Goal: Task Accomplishment & Management: Manage account settings

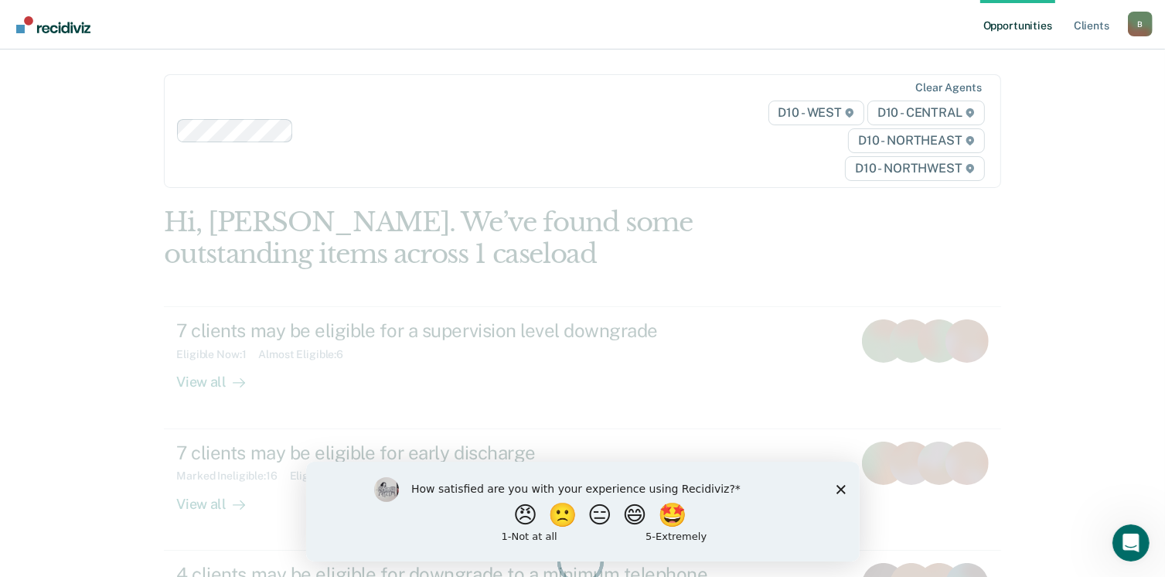
click at [838, 490] on icon "Close survey" at bounding box center [840, 488] width 9 height 9
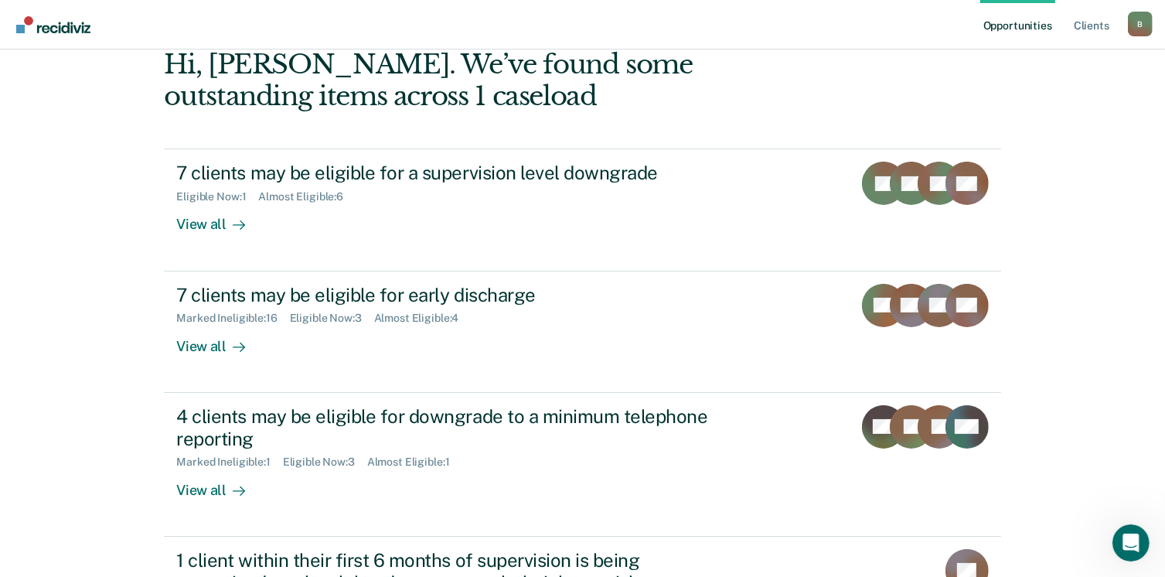
scroll to position [140, 0]
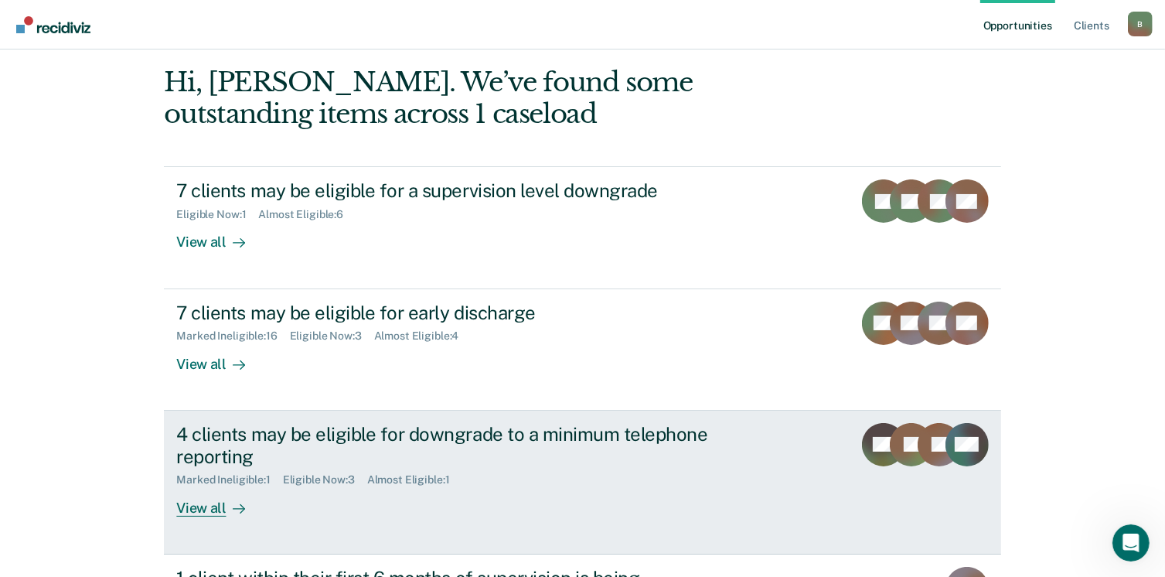
click at [203, 502] on div "View all" at bounding box center [219, 501] width 87 height 30
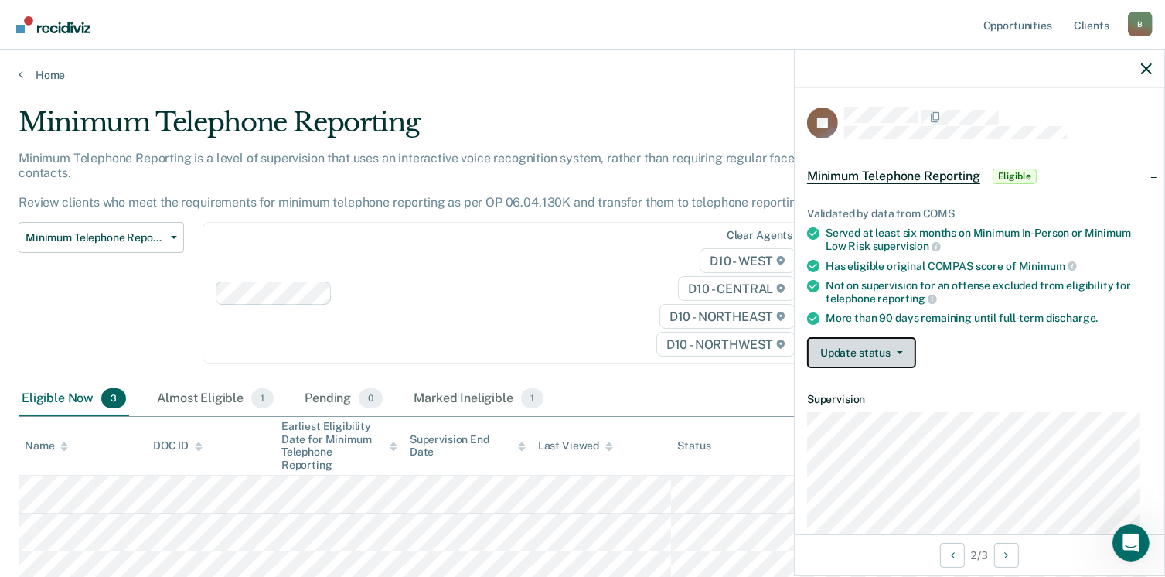
click at [897, 344] on button "Update status" at bounding box center [861, 352] width 109 height 31
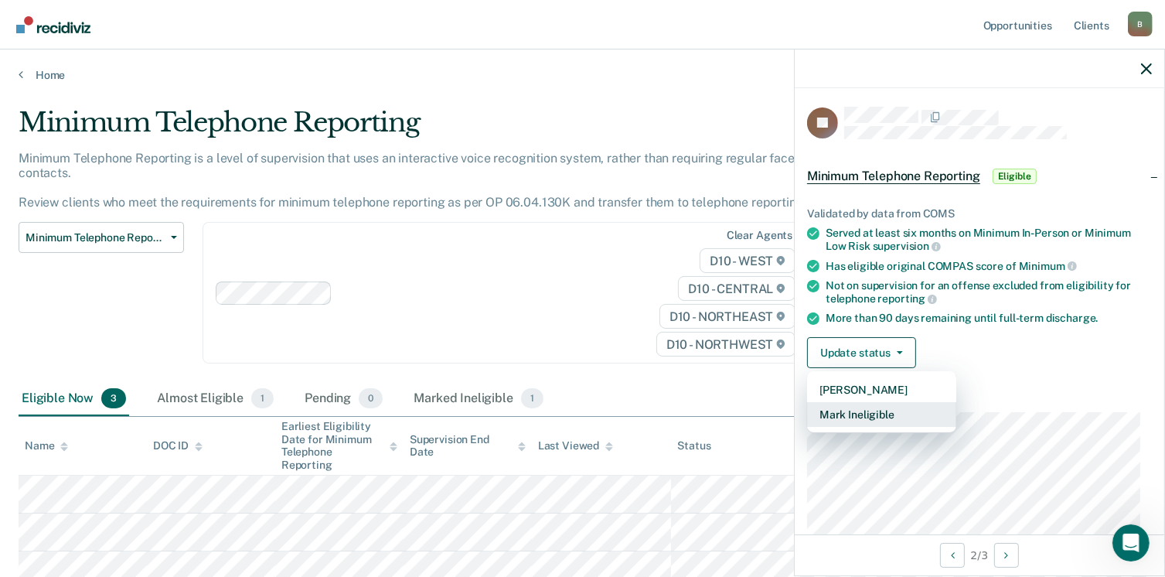
click at [872, 410] on button "Mark Ineligible" at bounding box center [881, 414] width 149 height 25
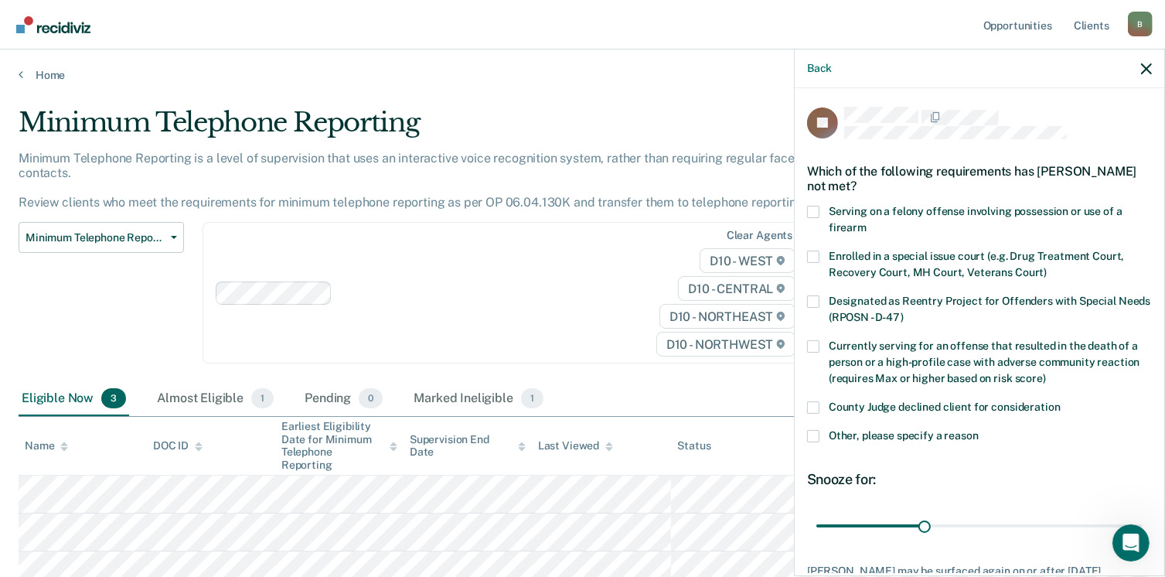
click at [811, 408] on span at bounding box center [813, 407] width 12 height 12
click at [1061, 401] on input "County Judge declined client for consideration" at bounding box center [1061, 401] width 0 height 0
drag, startPoint x: 918, startPoint y: 526, endPoint x: 1168, endPoint y: 516, distance: 250.0
type input "90"
click at [1143, 516] on input "range" at bounding box center [980, 526] width 326 height 27
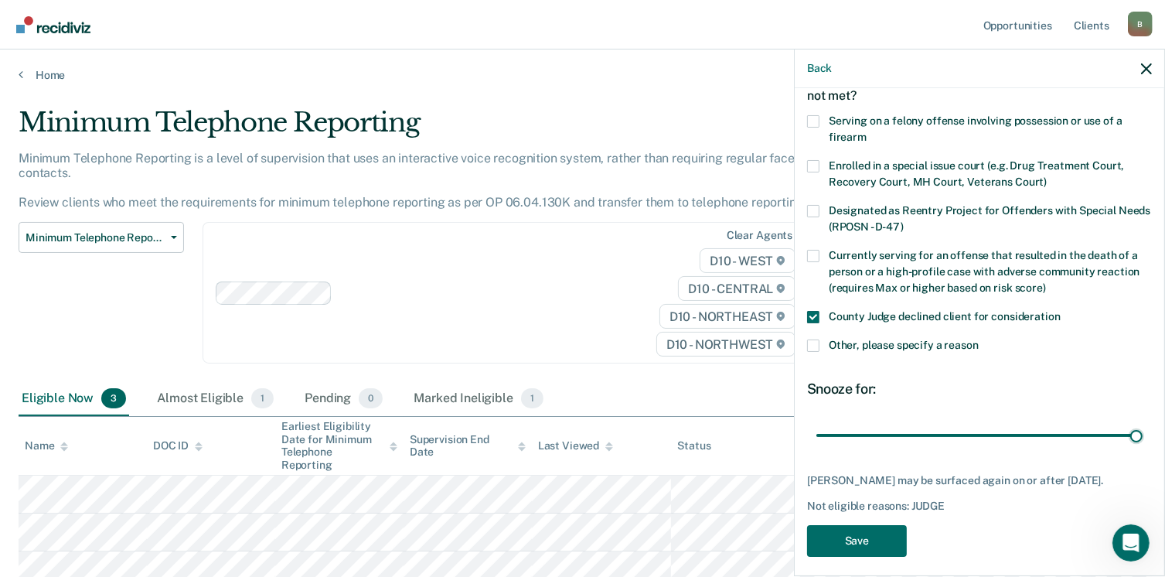
scroll to position [96, 0]
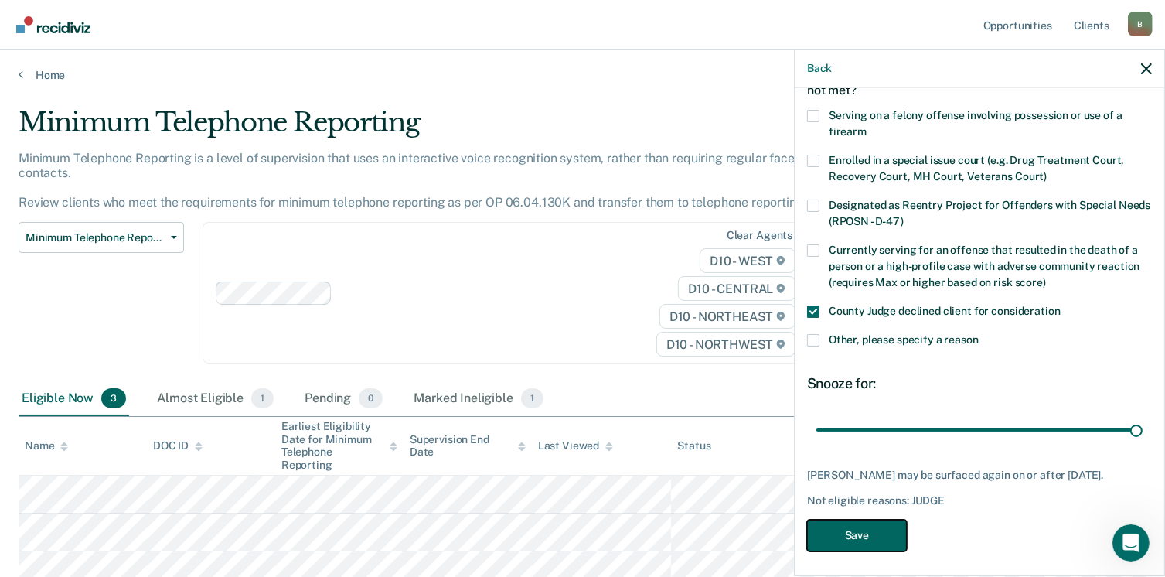
click at [860, 536] on button "Save" at bounding box center [857, 536] width 100 height 32
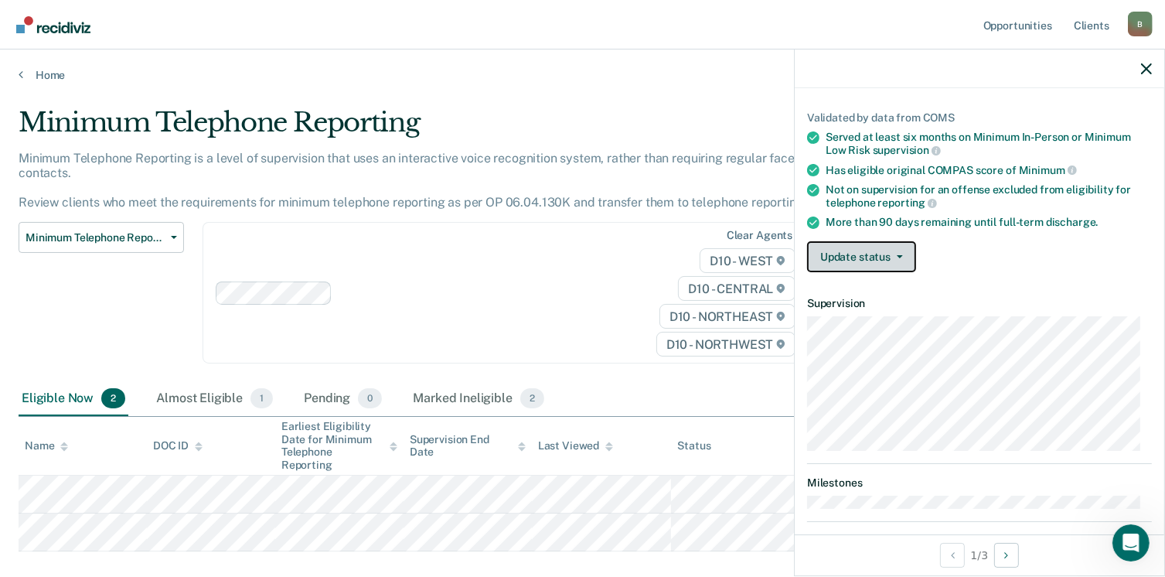
click at [892, 251] on button "Update status" at bounding box center [861, 256] width 109 height 31
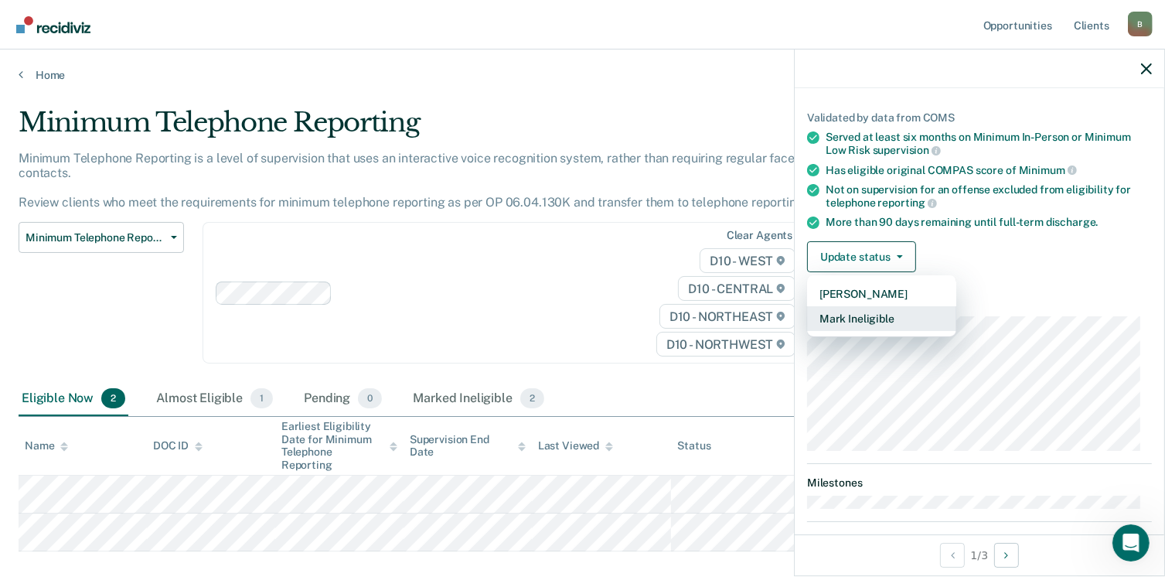
click at [846, 315] on button "Mark Ineligible" at bounding box center [881, 318] width 149 height 25
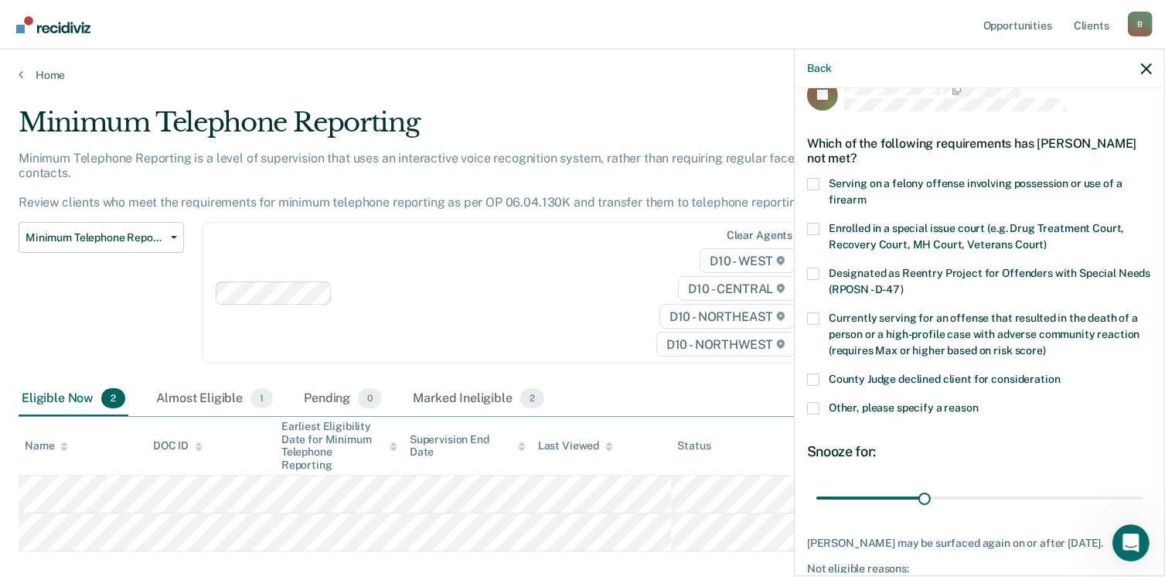
scroll to position [0, 0]
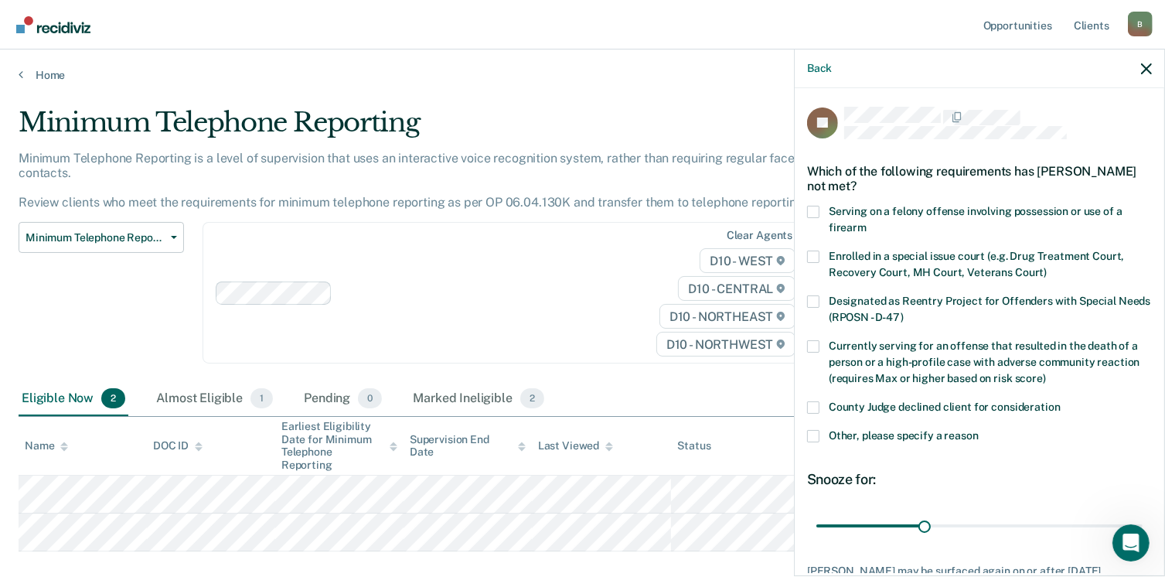
click at [814, 436] on span at bounding box center [813, 436] width 12 height 12
click at [979, 430] on input "Other, please specify a reason" at bounding box center [979, 430] width 0 height 0
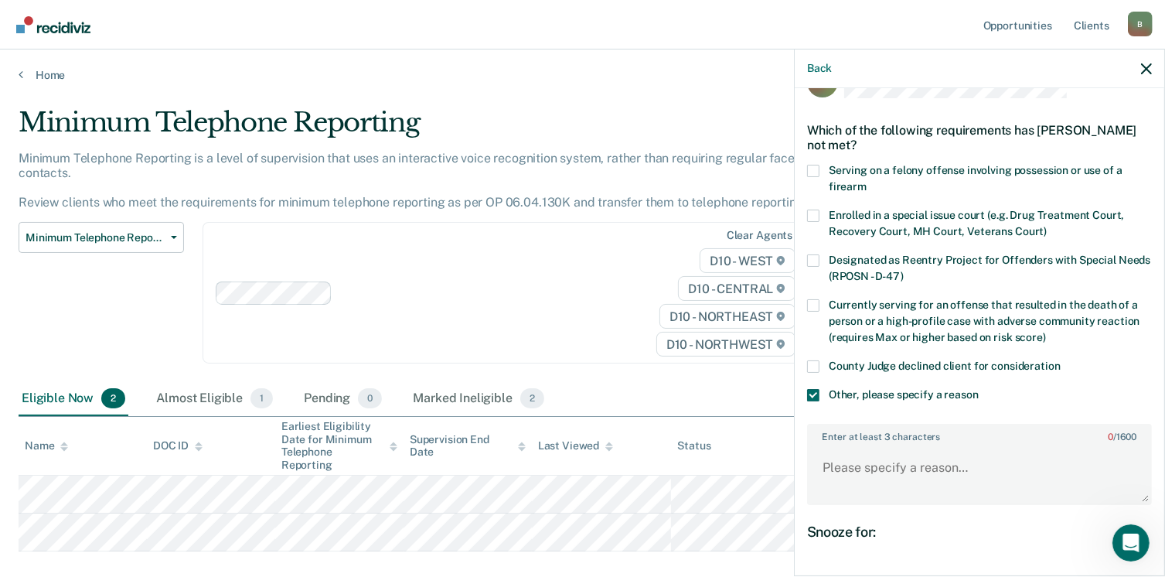
scroll to position [63, 0]
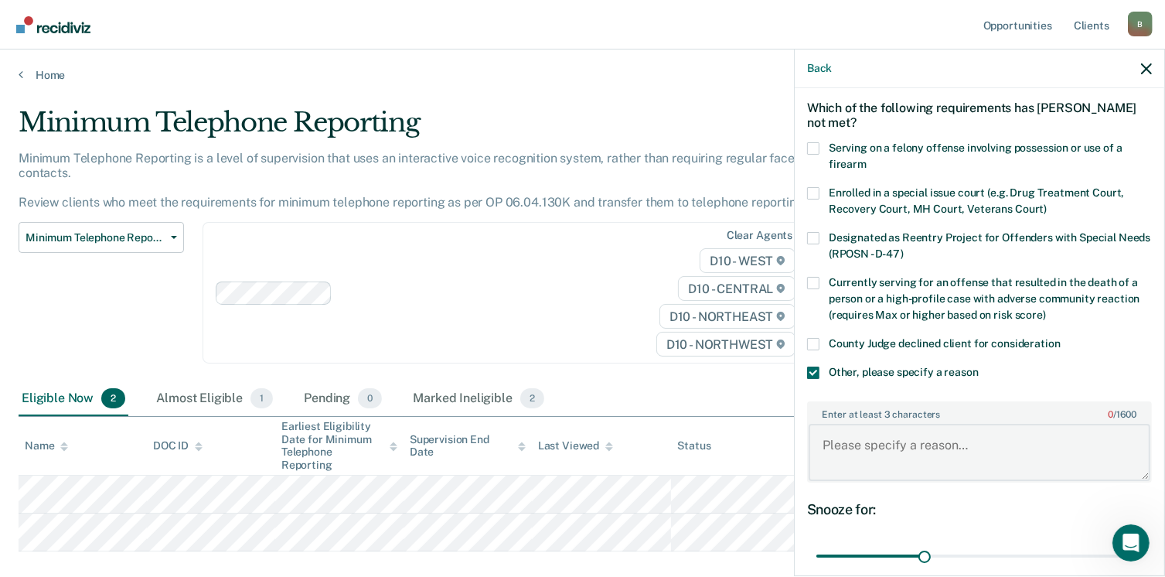
click at [885, 441] on textarea "Enter at least 3 characters 0 / 1600" at bounding box center [980, 452] width 342 height 57
type textarea "Stalking Offense is not eligible"
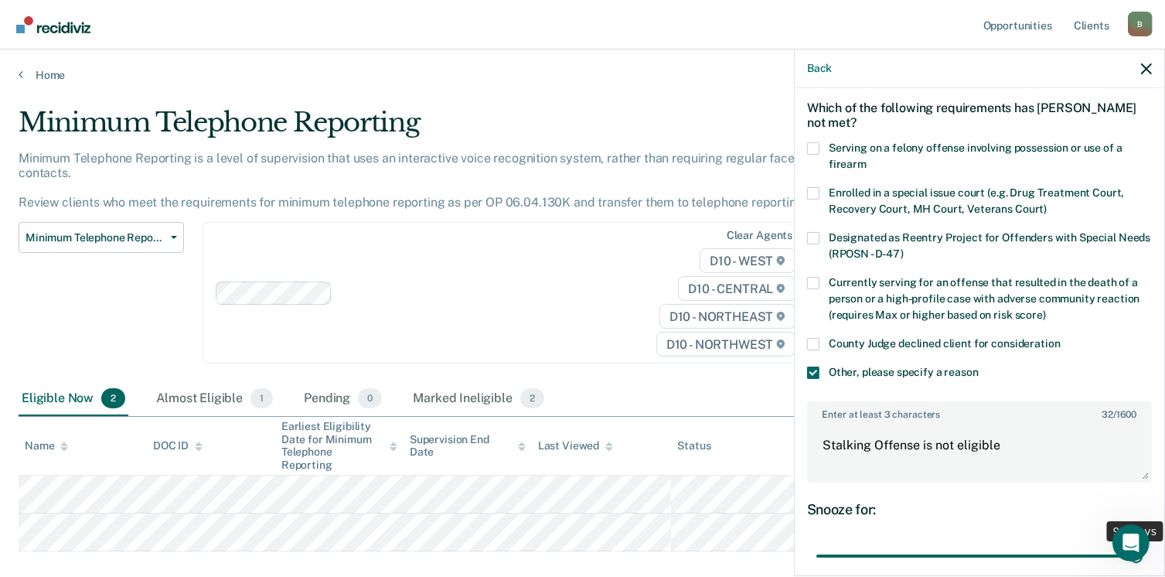
drag, startPoint x: 916, startPoint y: 551, endPoint x: 1153, endPoint y: 554, distance: 237.4
type input "90"
click at [1143, 554] on input "range" at bounding box center [980, 556] width 326 height 27
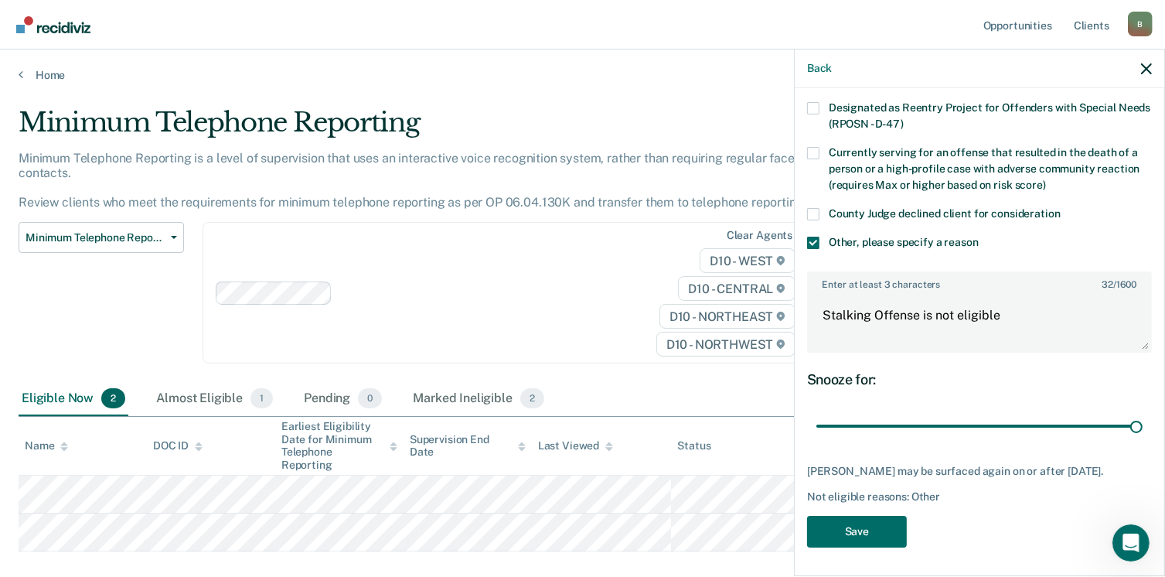
scroll to position [205, 0]
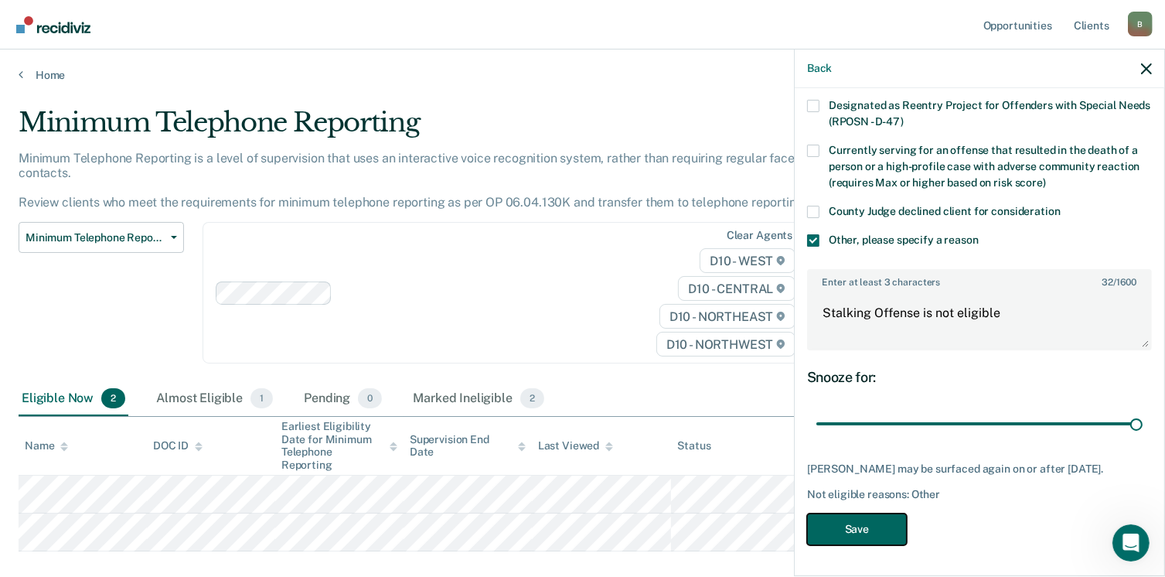
click at [854, 531] on button "Save" at bounding box center [857, 530] width 100 height 32
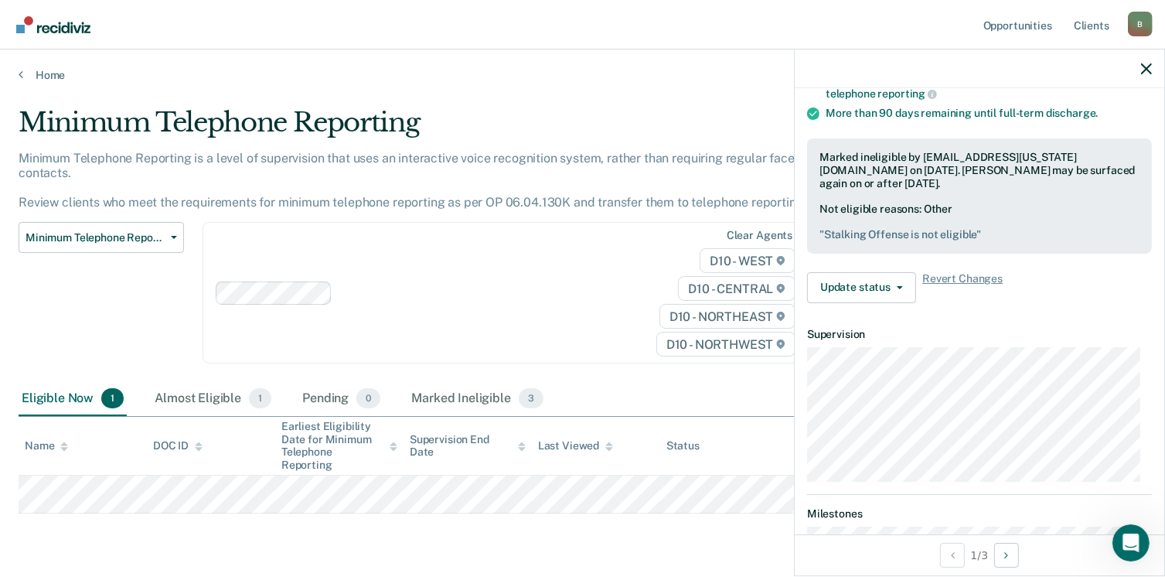
click at [1152, 67] on div at bounding box center [980, 68] width 370 height 39
click at [1153, 67] on div at bounding box center [980, 68] width 370 height 39
click at [1145, 66] on icon "button" at bounding box center [1146, 68] width 11 height 11
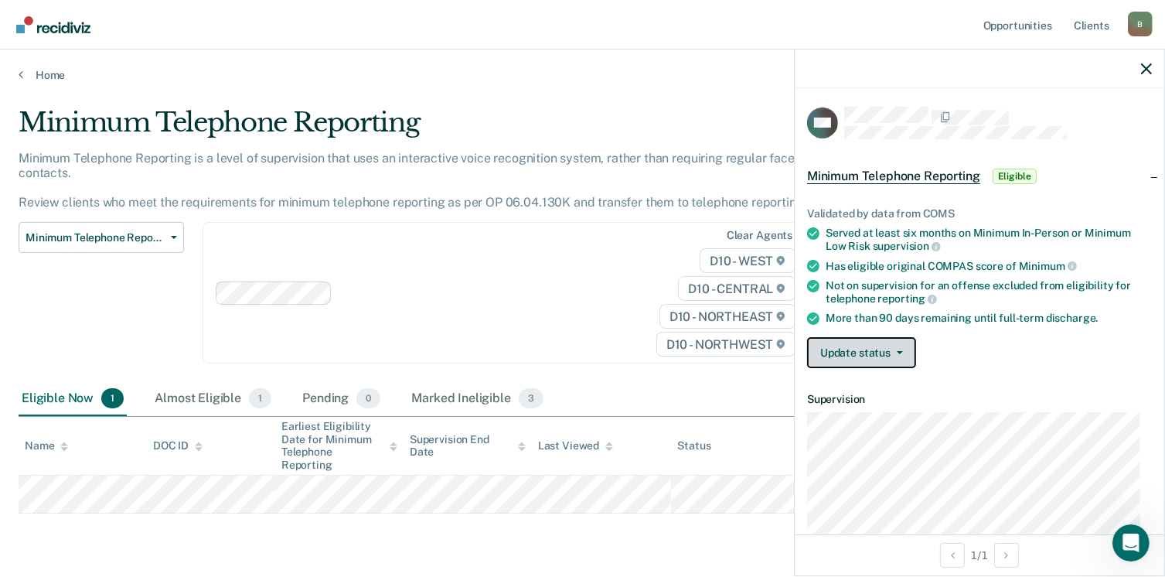
click at [872, 350] on button "Update status" at bounding box center [861, 352] width 109 height 31
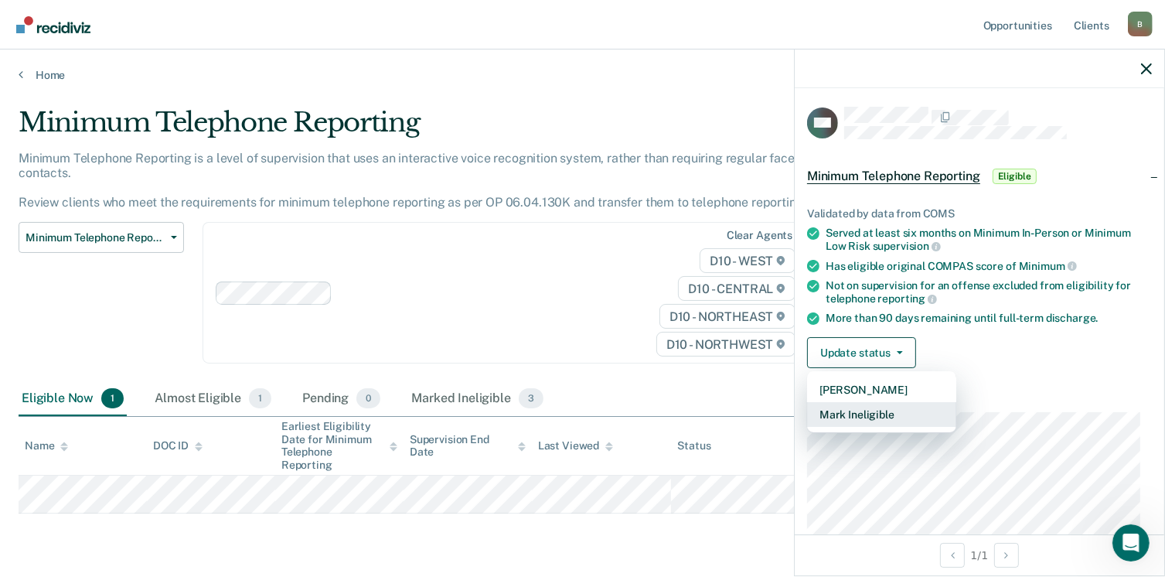
click at [852, 421] on button "Mark Ineligible" at bounding box center [881, 414] width 149 height 25
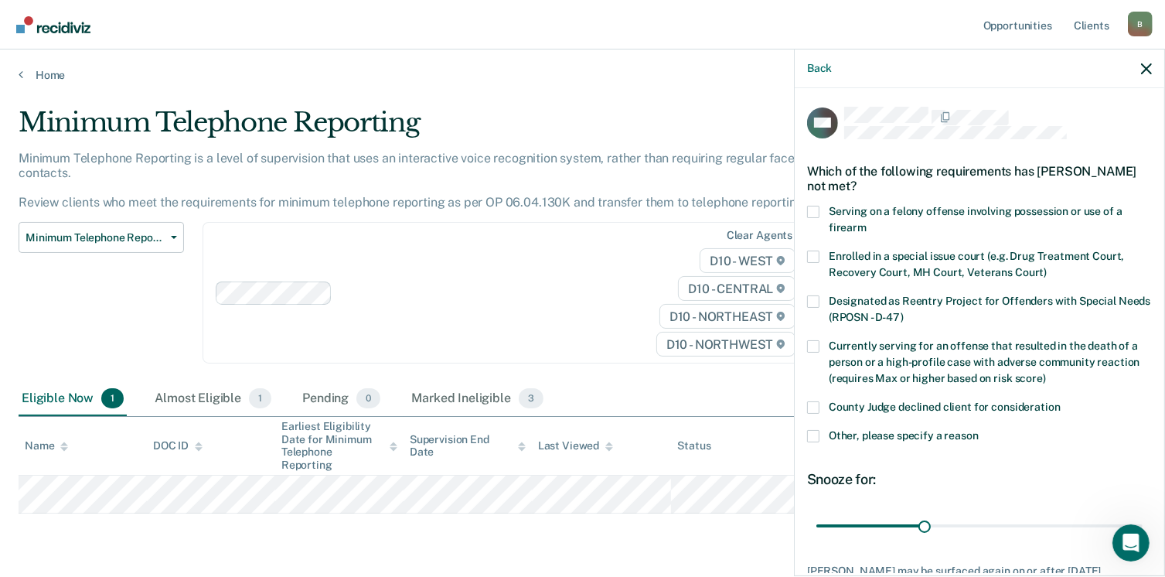
click at [817, 430] on span at bounding box center [813, 436] width 12 height 12
click at [979, 430] on input "Other, please specify a reason" at bounding box center [979, 430] width 0 height 0
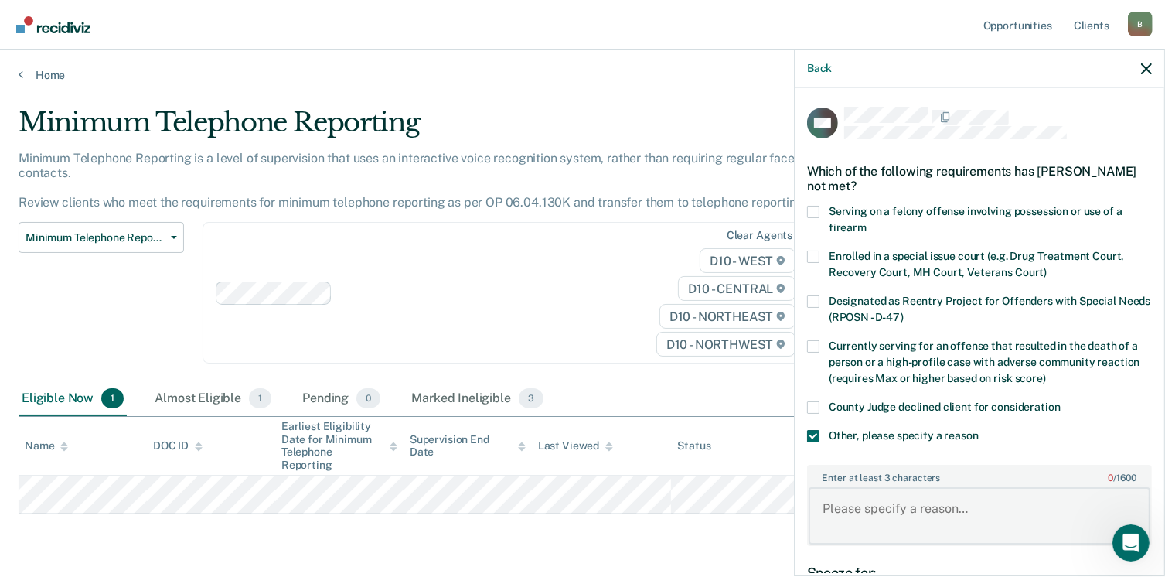
click at [858, 508] on textarea "Enter at least 3 characters 0 / 1600" at bounding box center [980, 515] width 342 height 57
type textarea "Domestic Violence is not eligible"
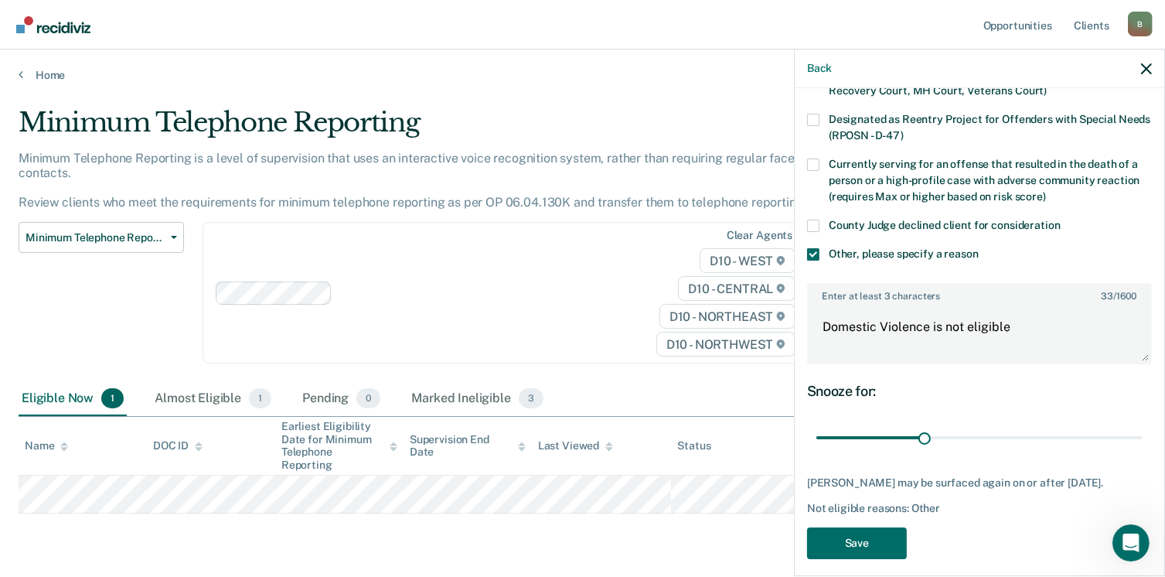
scroll to position [189, 0]
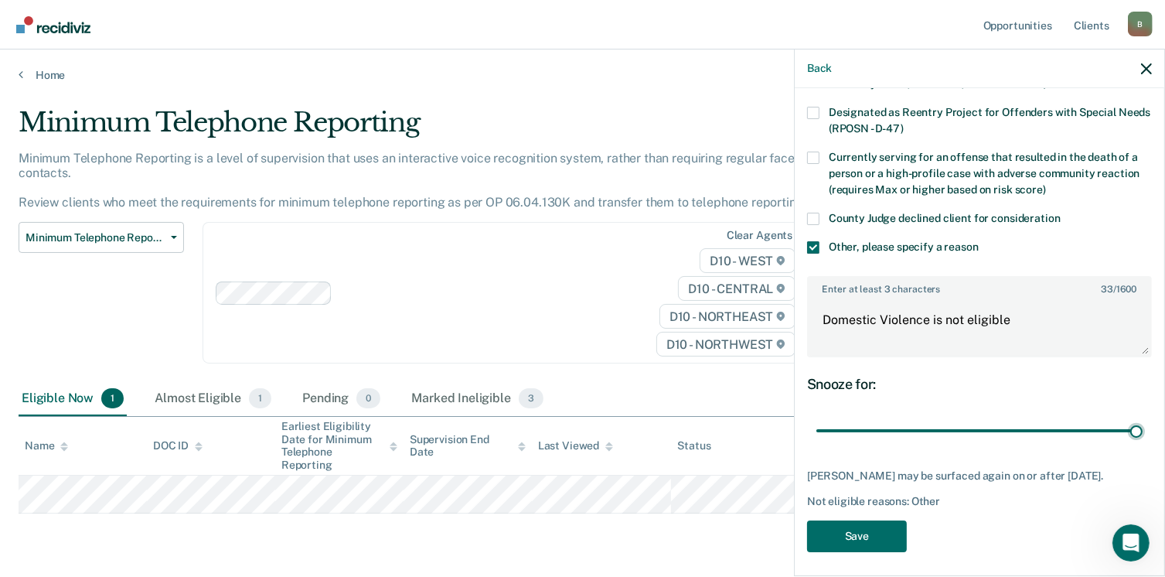
drag, startPoint x: 922, startPoint y: 429, endPoint x: 1141, endPoint y: 438, distance: 219.8
type input "90"
click at [1141, 438] on input "range" at bounding box center [980, 431] width 326 height 27
click at [857, 541] on button "Save" at bounding box center [857, 536] width 100 height 32
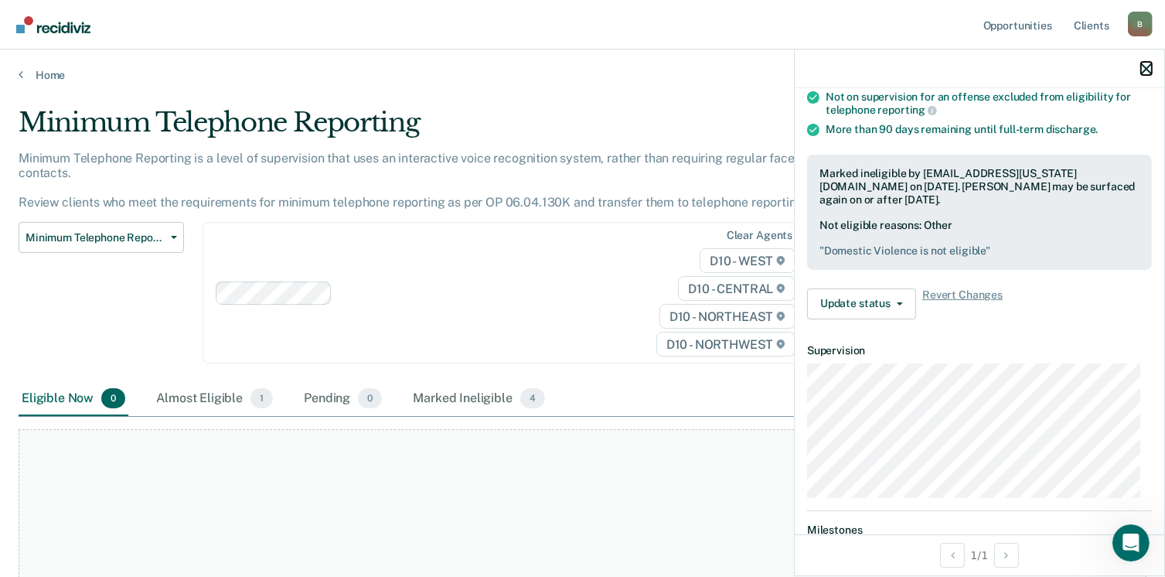
click at [1152, 66] on icon "button" at bounding box center [1146, 68] width 11 height 11
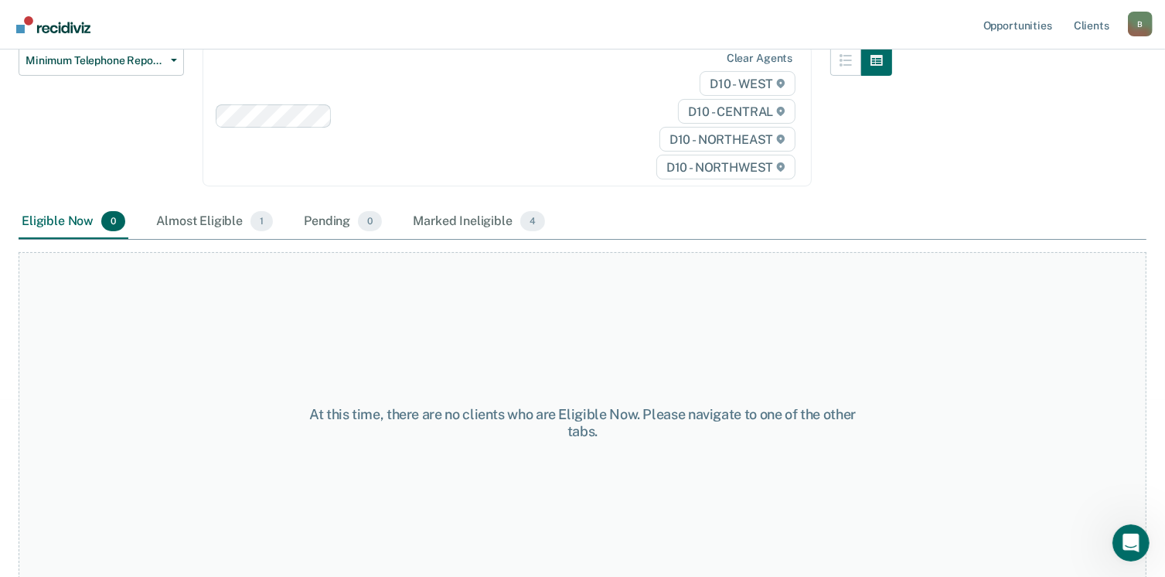
scroll to position [0, 0]
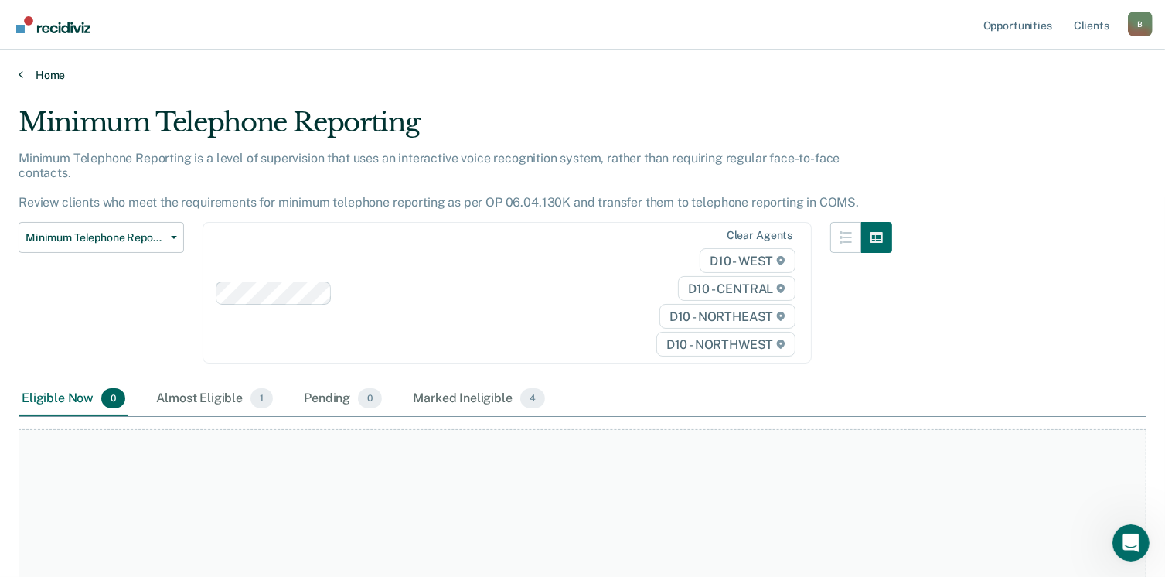
click at [24, 71] on link "Home" at bounding box center [583, 75] width 1128 height 14
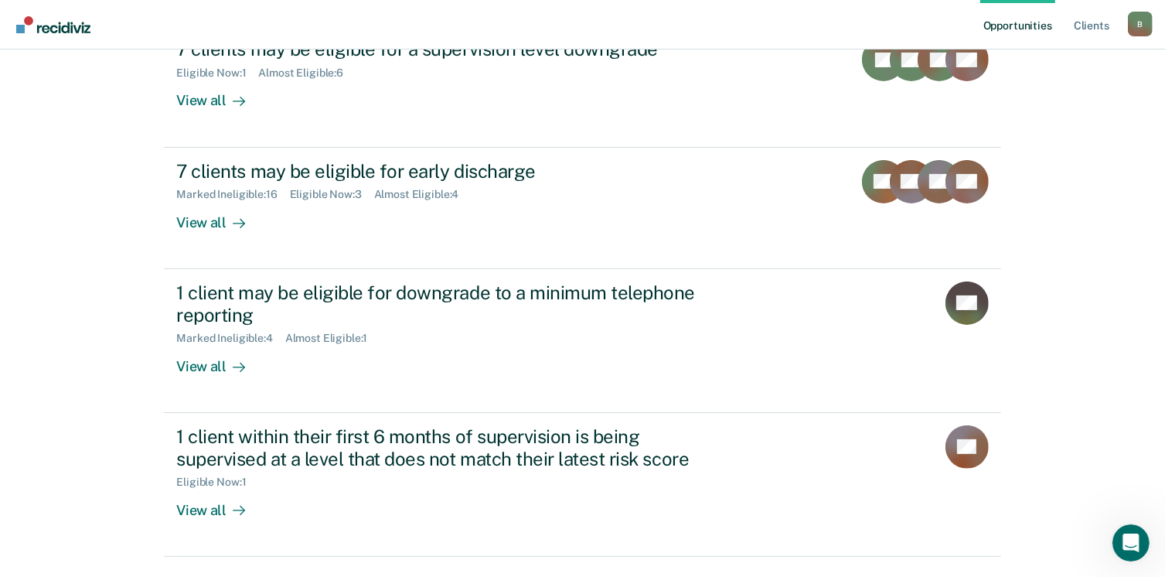
scroll to position [281, 0]
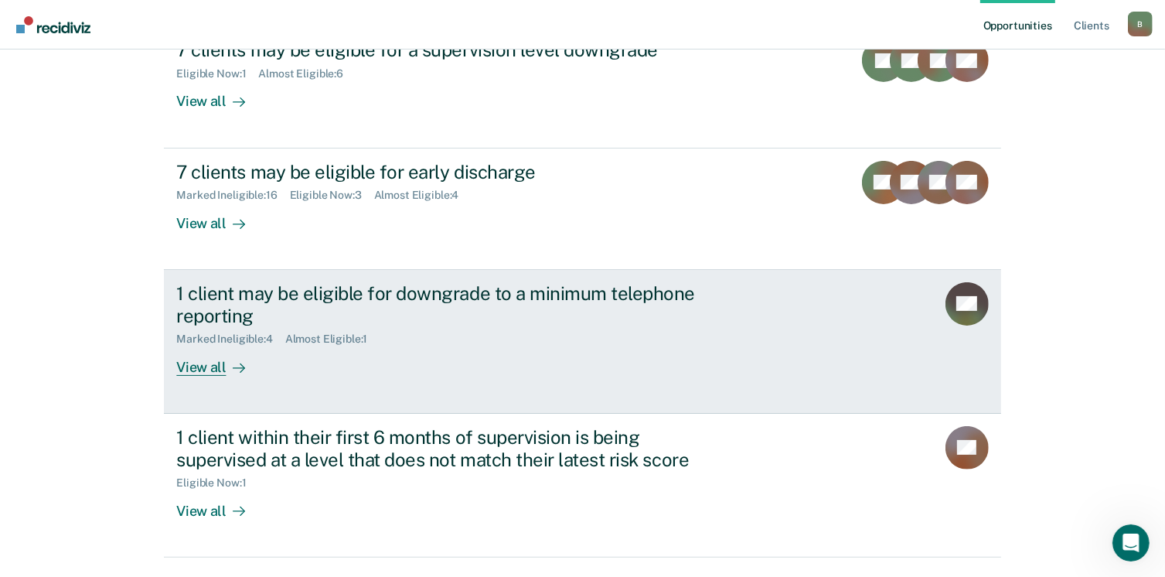
click at [211, 363] on div "View all" at bounding box center [219, 361] width 87 height 30
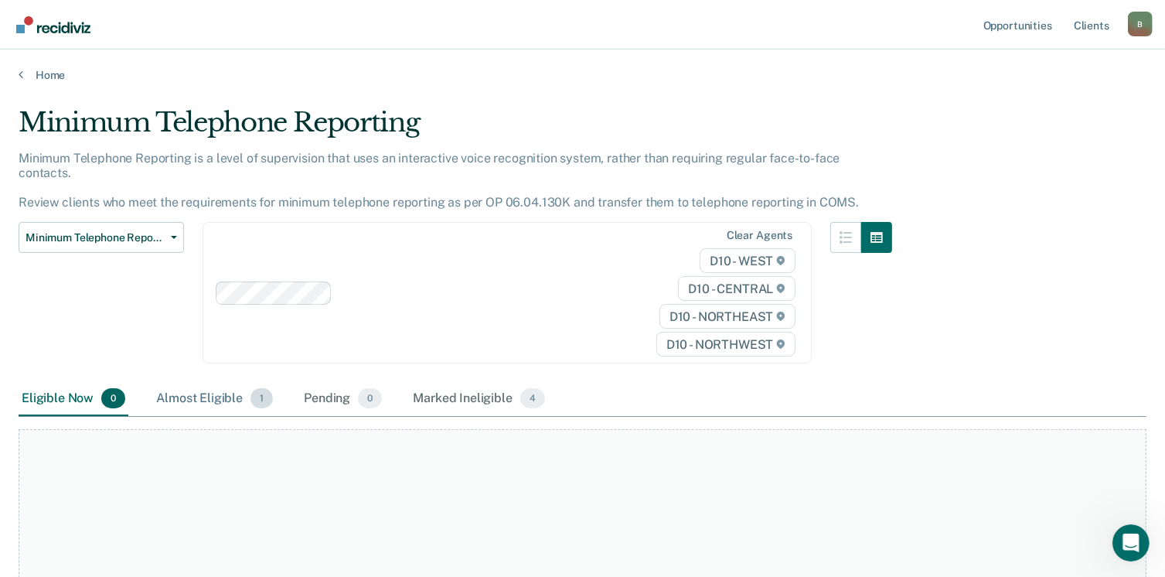
click at [252, 388] on span "1" at bounding box center [262, 398] width 22 height 20
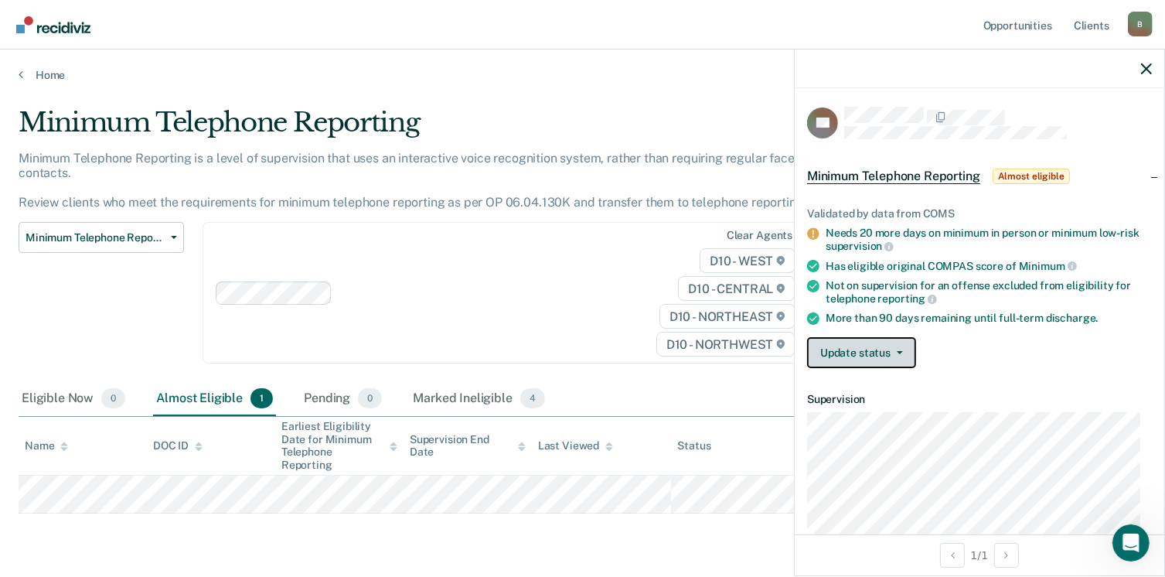
click at [870, 342] on button "Update status" at bounding box center [861, 352] width 109 height 31
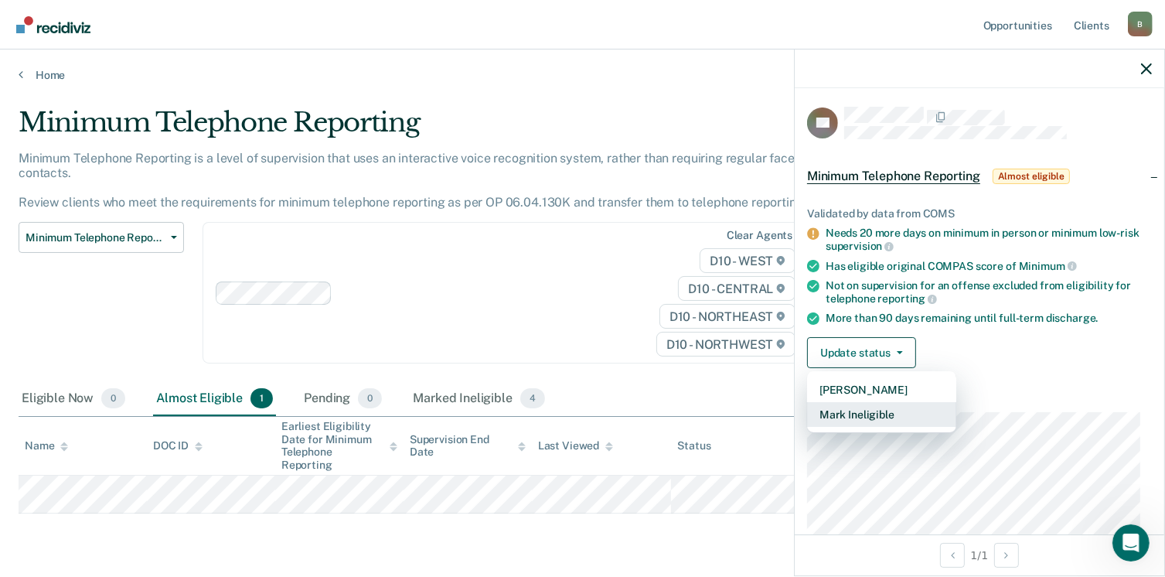
click at [869, 410] on button "Mark Ineligible" at bounding box center [881, 414] width 149 height 25
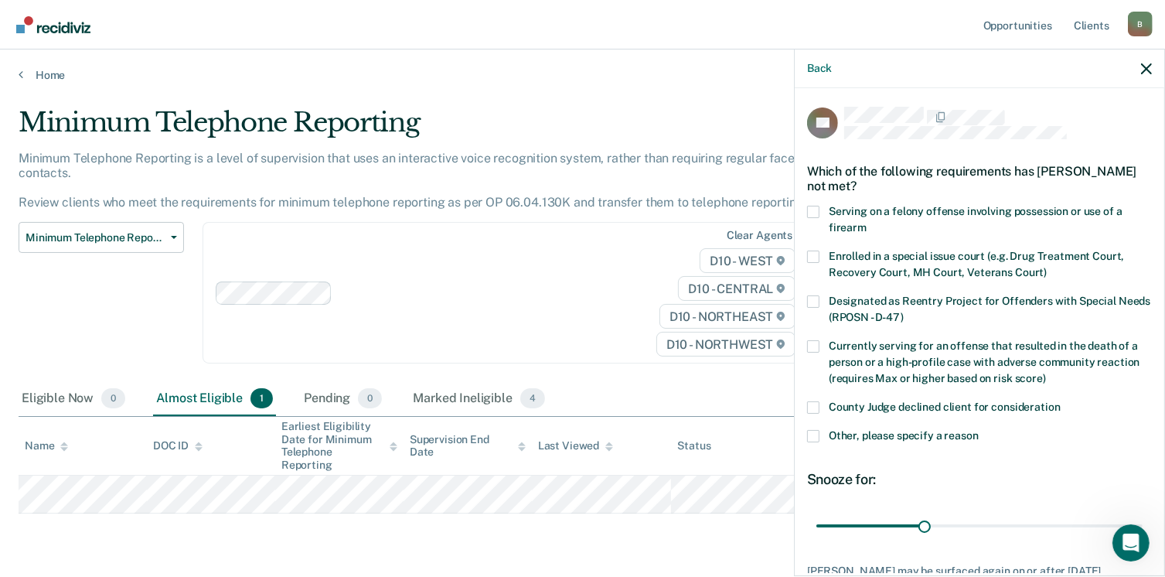
click at [819, 430] on span at bounding box center [813, 436] width 12 height 12
click at [979, 430] on input "Other, please specify a reason" at bounding box center [979, 430] width 0 height 0
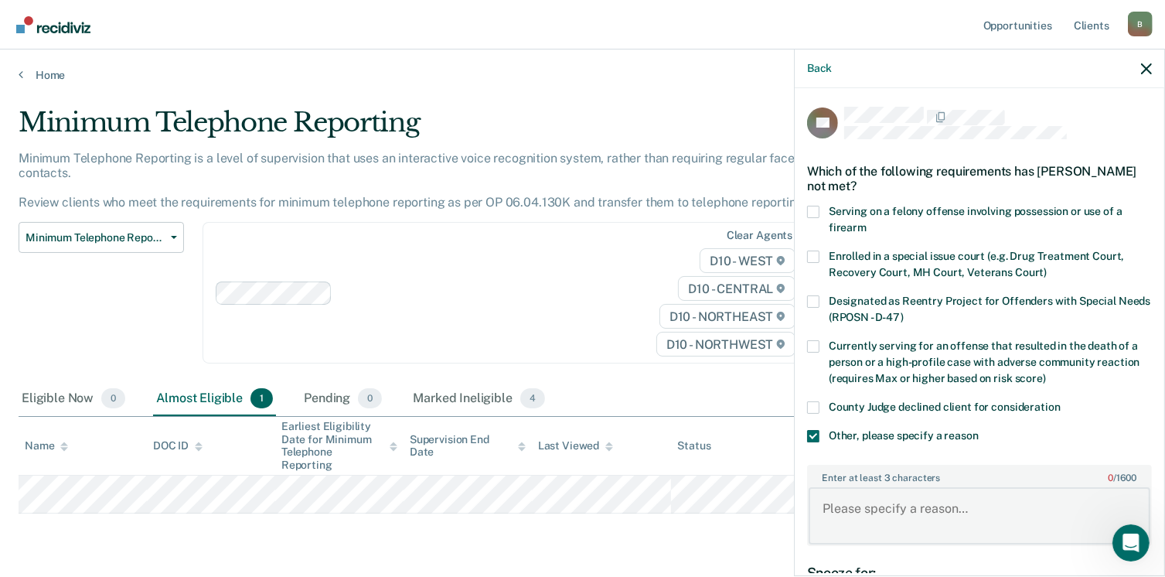
click at [838, 490] on textarea "Enter at least 3 characters 0 / 1600" at bounding box center [980, 515] width 342 height 57
type textarea "Offender is incarcerated"
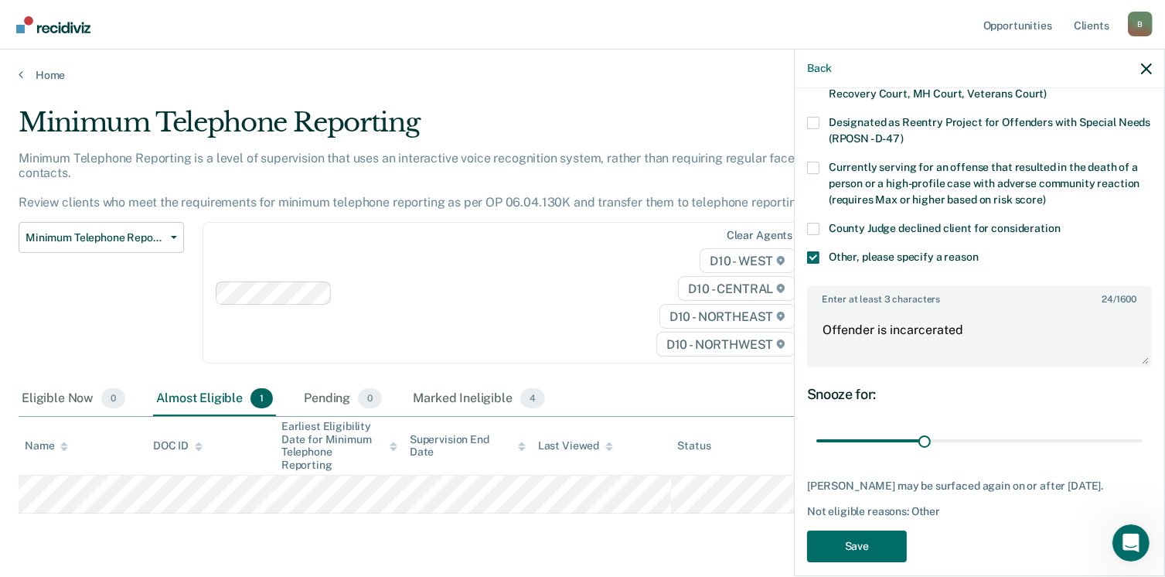
scroll to position [192, 0]
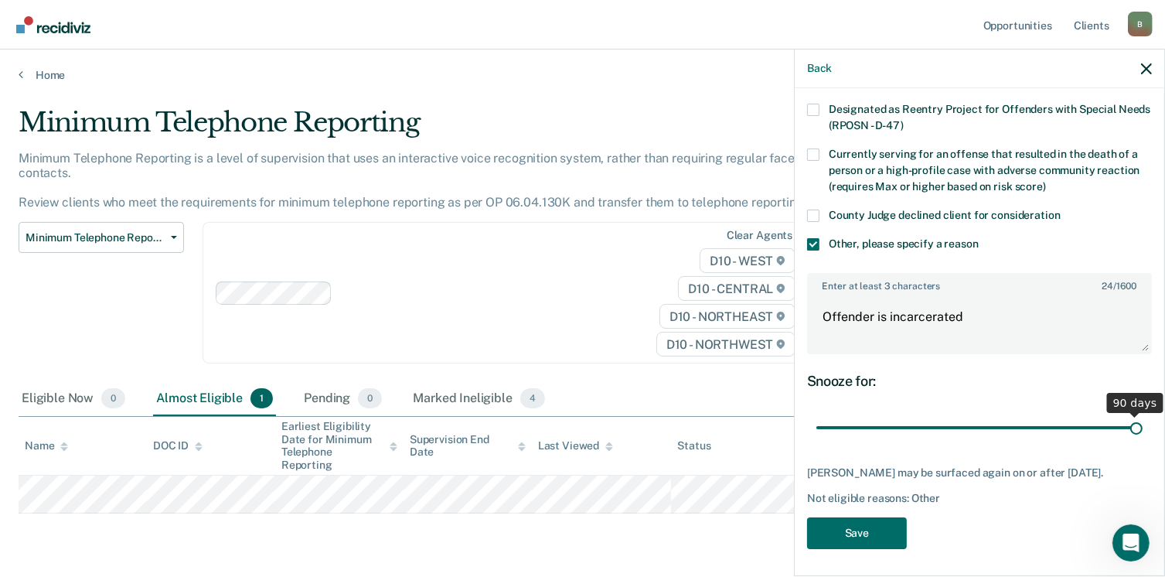
drag, startPoint x: 925, startPoint y: 425, endPoint x: 1157, endPoint y: 425, distance: 232.0
type input "90"
click at [1143, 425] on input "range" at bounding box center [980, 428] width 326 height 27
click at [866, 532] on button "Save" at bounding box center [857, 533] width 100 height 32
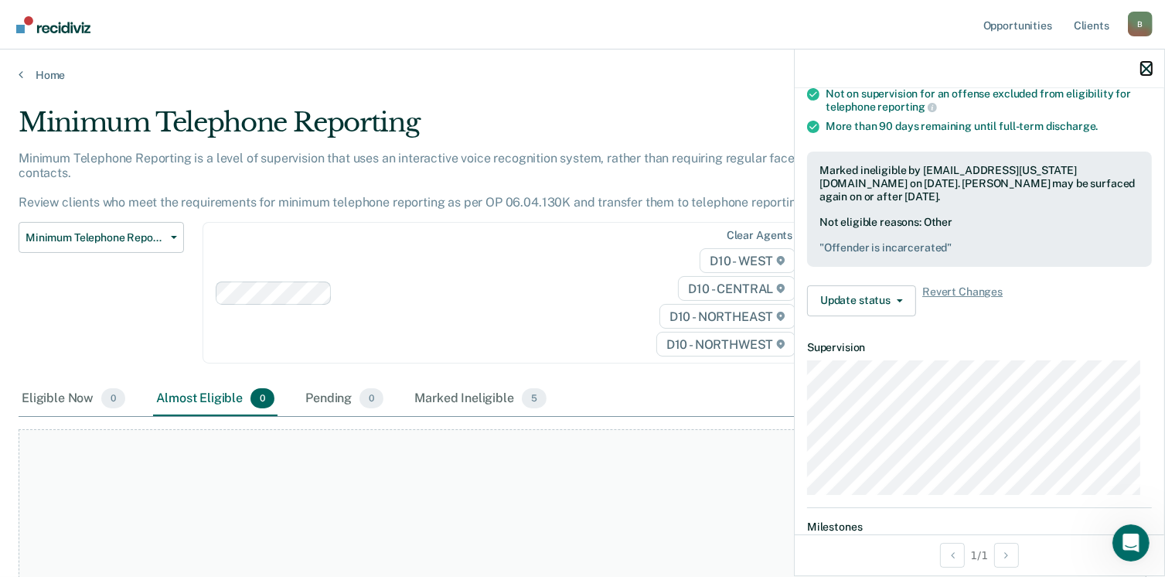
click at [1148, 66] on icon "button" at bounding box center [1146, 68] width 11 height 11
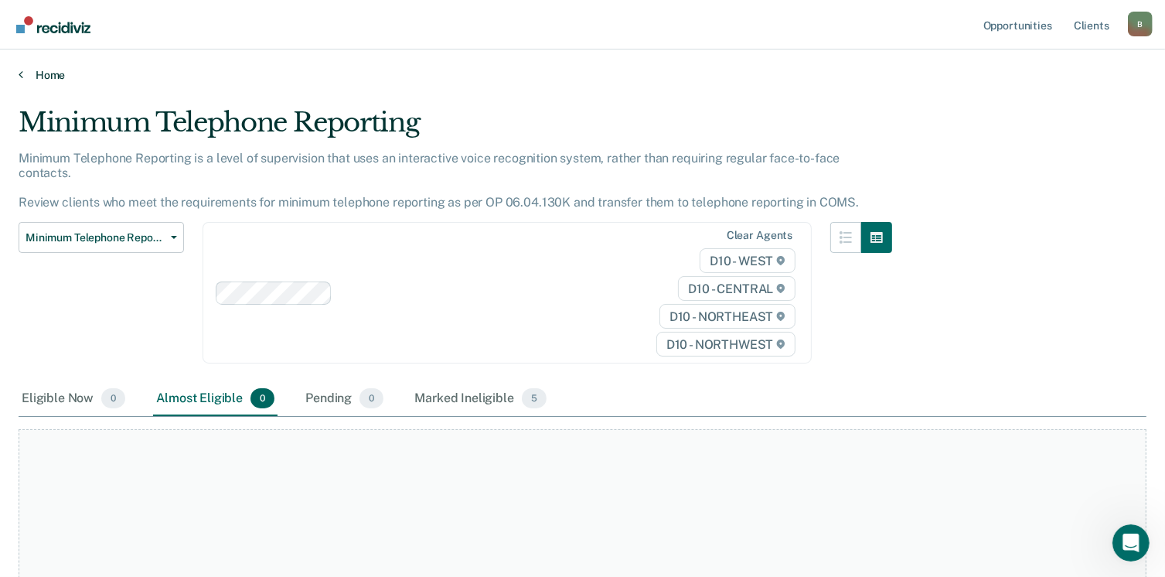
click at [22, 72] on link "Home" at bounding box center [583, 75] width 1128 height 14
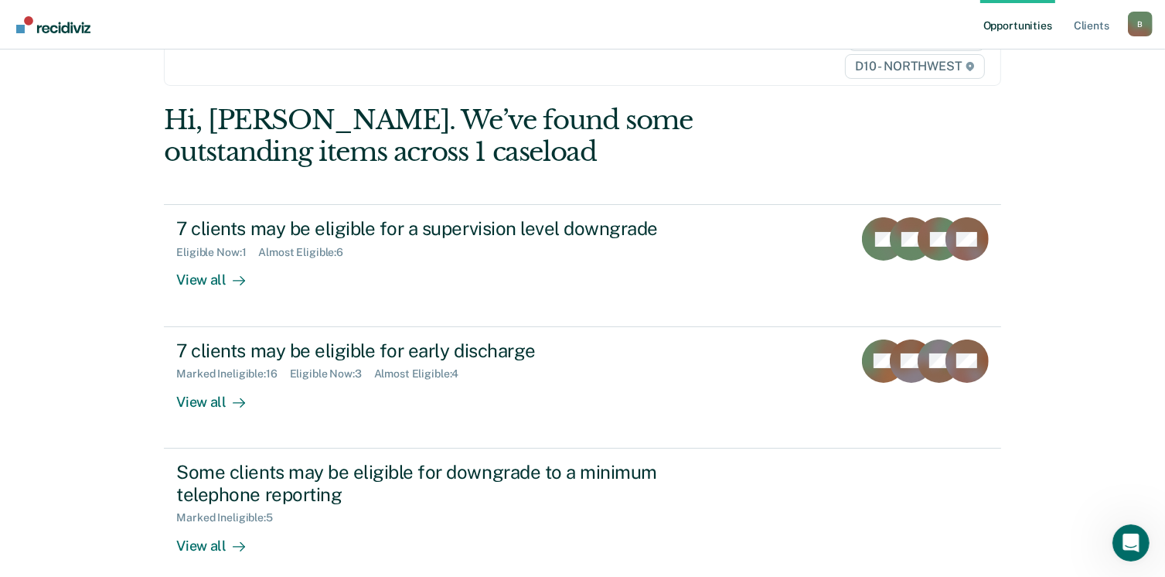
scroll to position [99, 0]
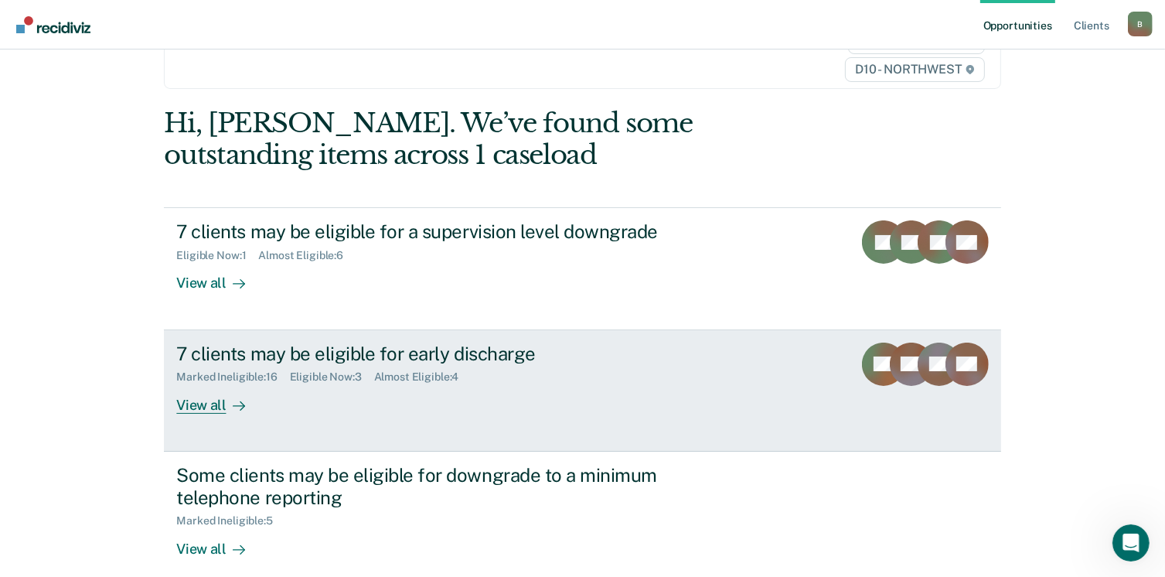
click at [197, 403] on div "View all" at bounding box center [219, 399] width 87 height 30
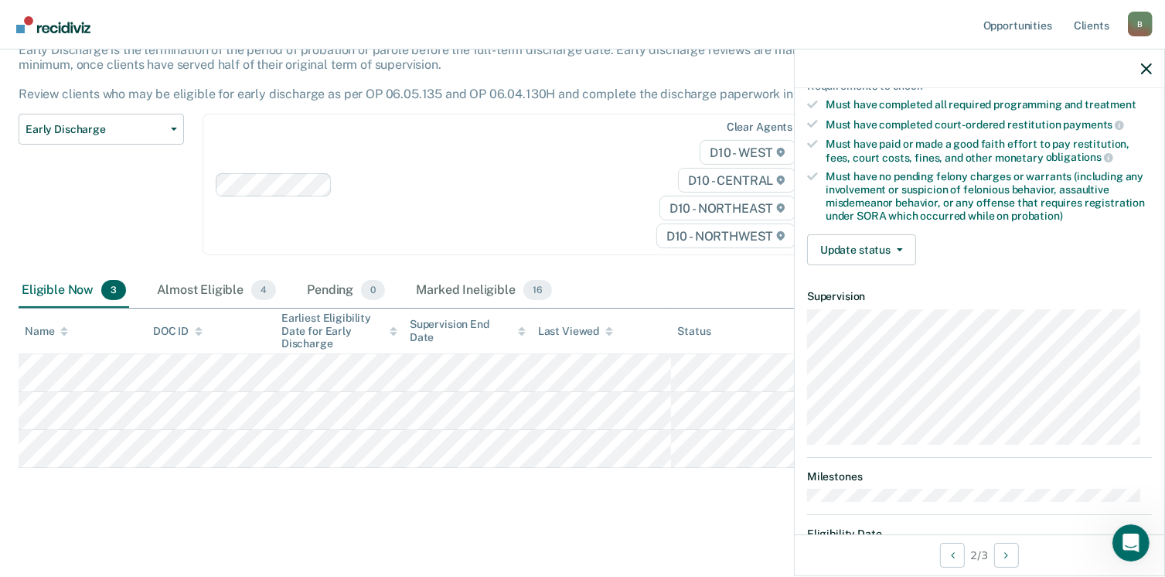
scroll to position [277, 0]
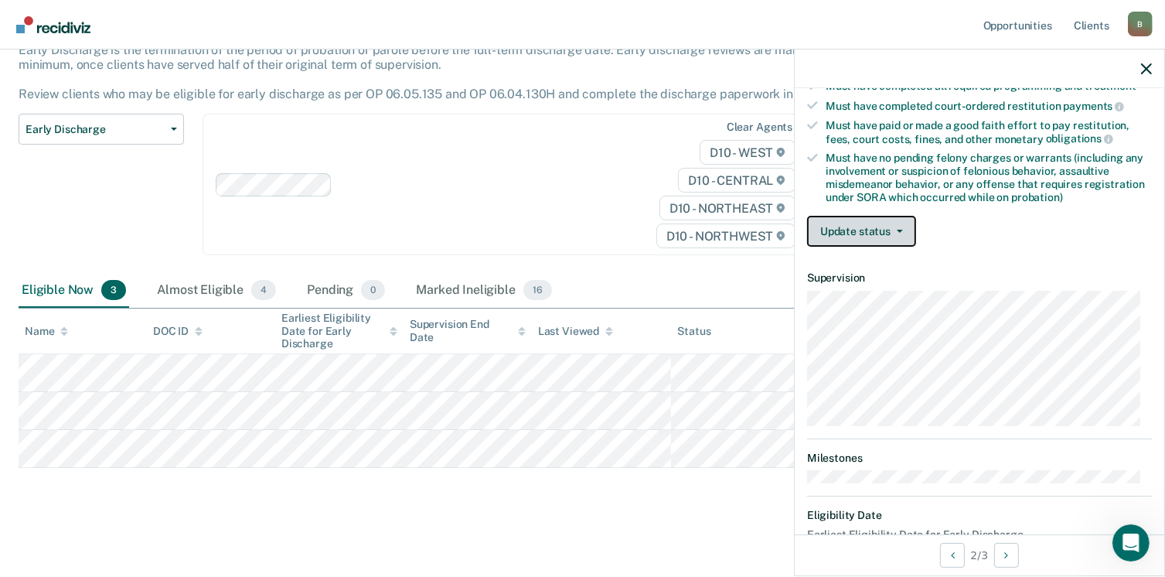
click at [863, 217] on button "Update status" at bounding box center [861, 231] width 109 height 31
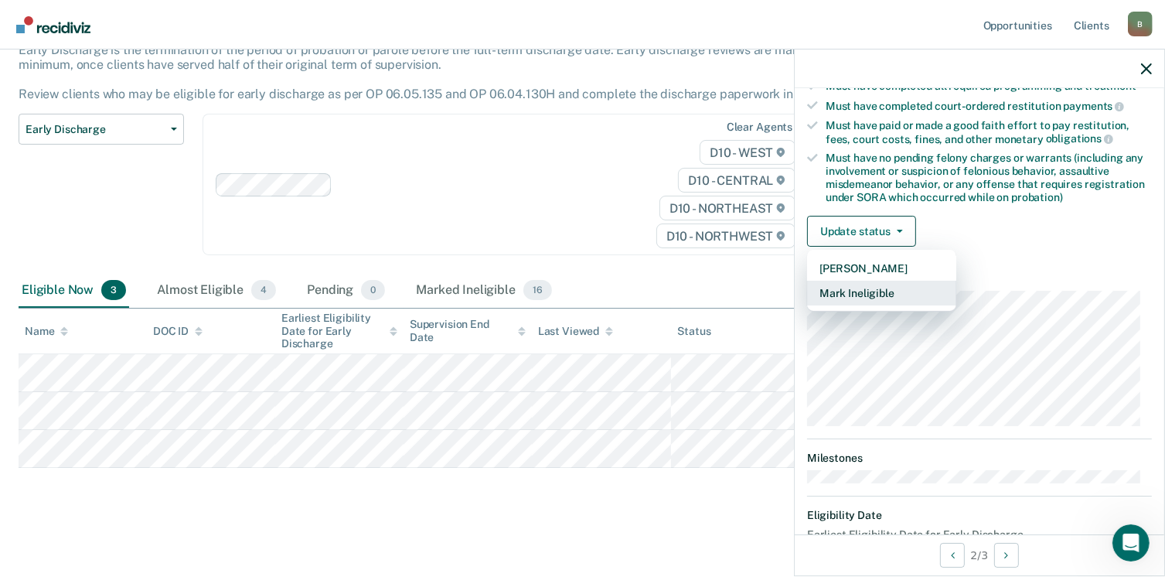
click at [841, 285] on button "Mark Ineligible" at bounding box center [881, 293] width 149 height 25
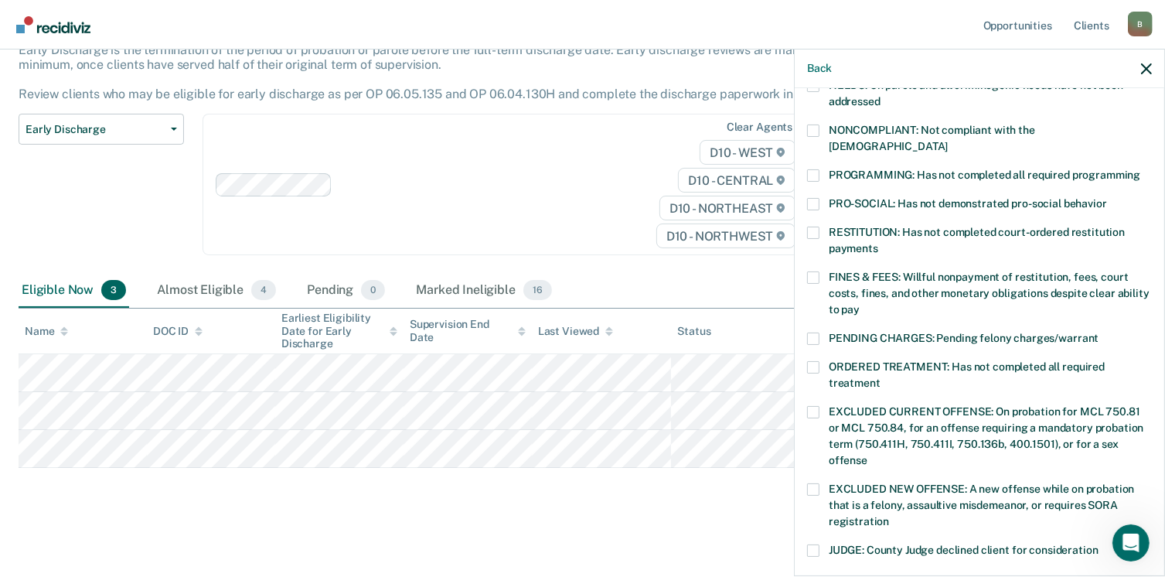
click at [818, 169] on span at bounding box center [813, 175] width 12 height 12
click at [1141, 169] on input "PROGRAMMING: Has not completed all required programming" at bounding box center [1141, 169] width 0 height 0
click at [814, 271] on span at bounding box center [813, 277] width 12 height 12
click at [860, 304] on input "FINES & FEES: Willful nonpayment of restitution, fees, court costs, fines, and …" at bounding box center [860, 304] width 0 height 0
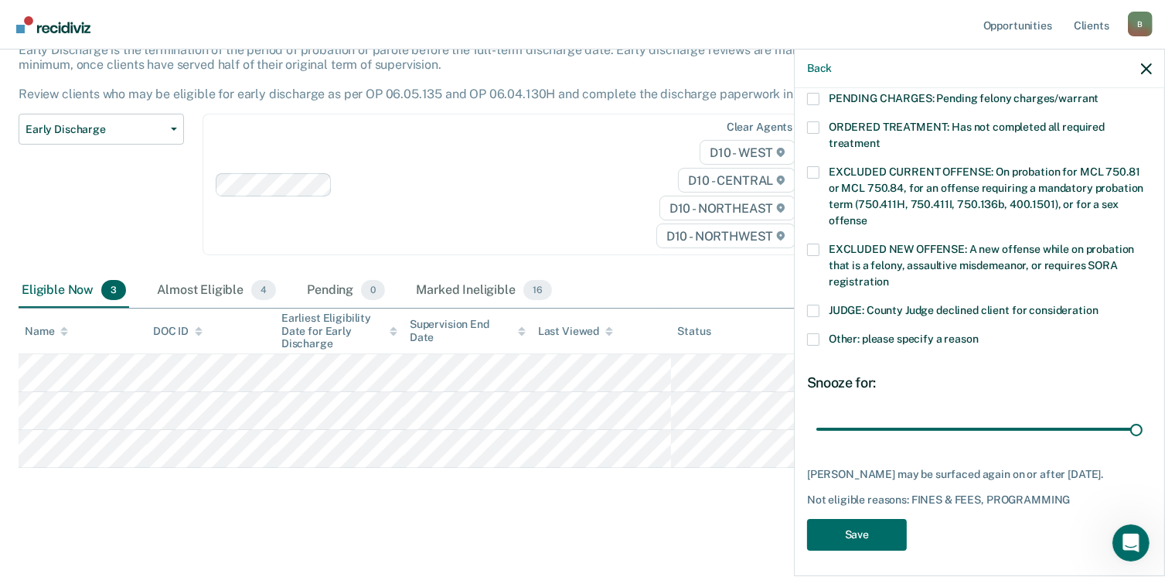
drag, startPoint x: 922, startPoint y: 414, endPoint x: 1148, endPoint y: 401, distance: 226.2
type input "90"
click at [1143, 416] on input "range" at bounding box center [980, 429] width 326 height 27
click at [864, 536] on button "Save" at bounding box center [857, 535] width 100 height 32
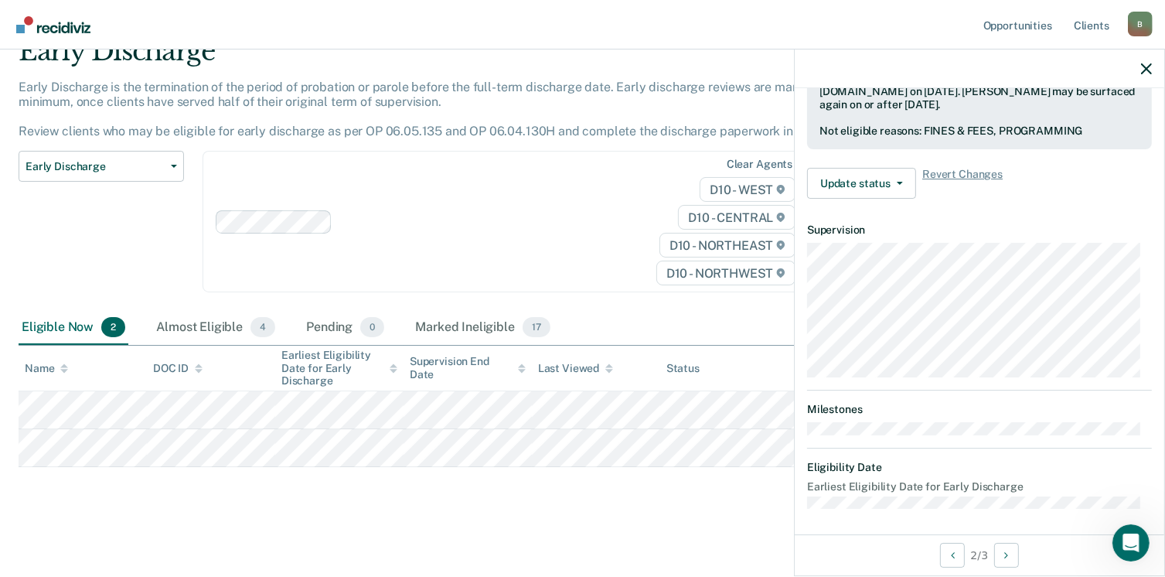
scroll to position [325, 0]
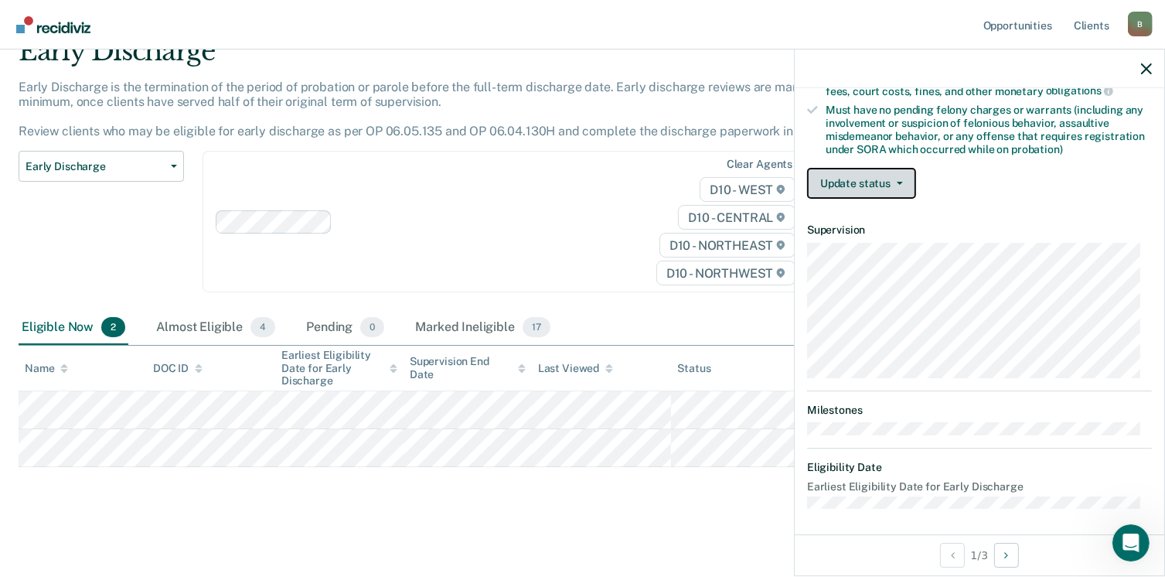
click at [876, 177] on button "Update status" at bounding box center [861, 183] width 109 height 31
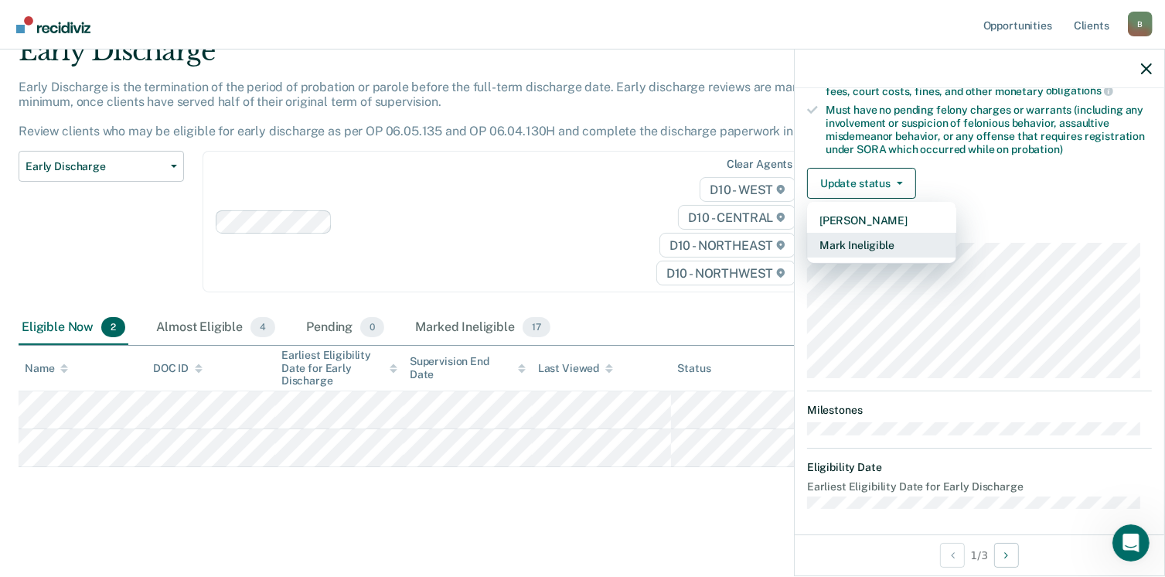
click at [875, 244] on button "Mark Ineligible" at bounding box center [881, 245] width 149 height 25
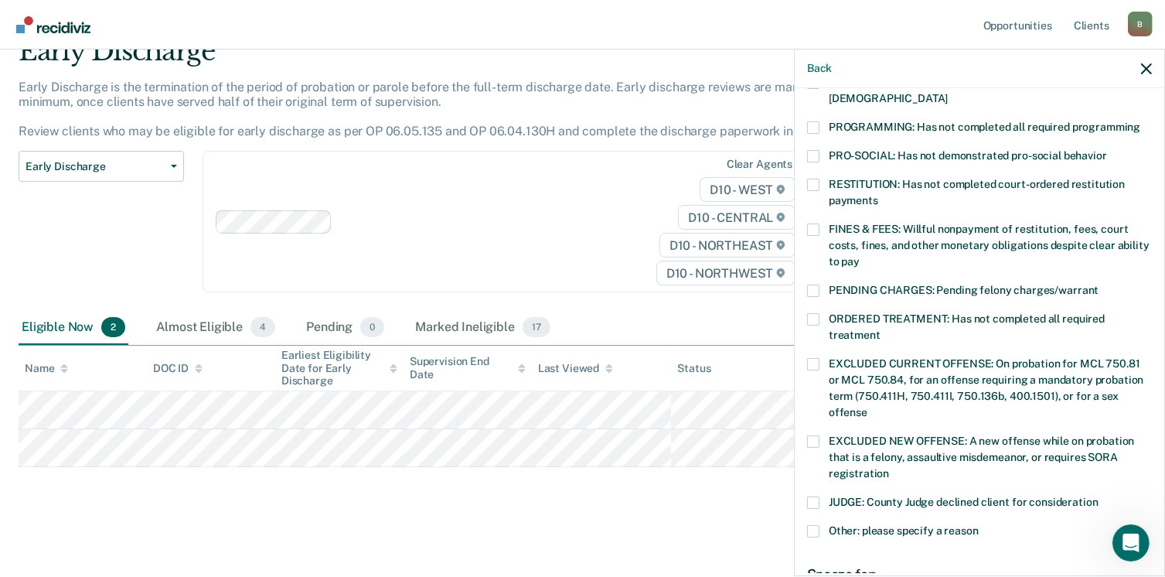
click at [814, 121] on span at bounding box center [813, 127] width 12 height 12
click at [1141, 121] on input "PROGRAMMING: Has not completed all required programming" at bounding box center [1141, 121] width 0 height 0
click at [803, 211] on div "CW Which of the following requirements has [PERSON_NAME] not met? [MEDICAL_DATA…" at bounding box center [980, 330] width 370 height 485
click at [809, 223] on span at bounding box center [813, 229] width 12 height 12
click at [860, 256] on input "FINES & FEES: Willful nonpayment of restitution, fees, court costs, fines, and …" at bounding box center [860, 256] width 0 height 0
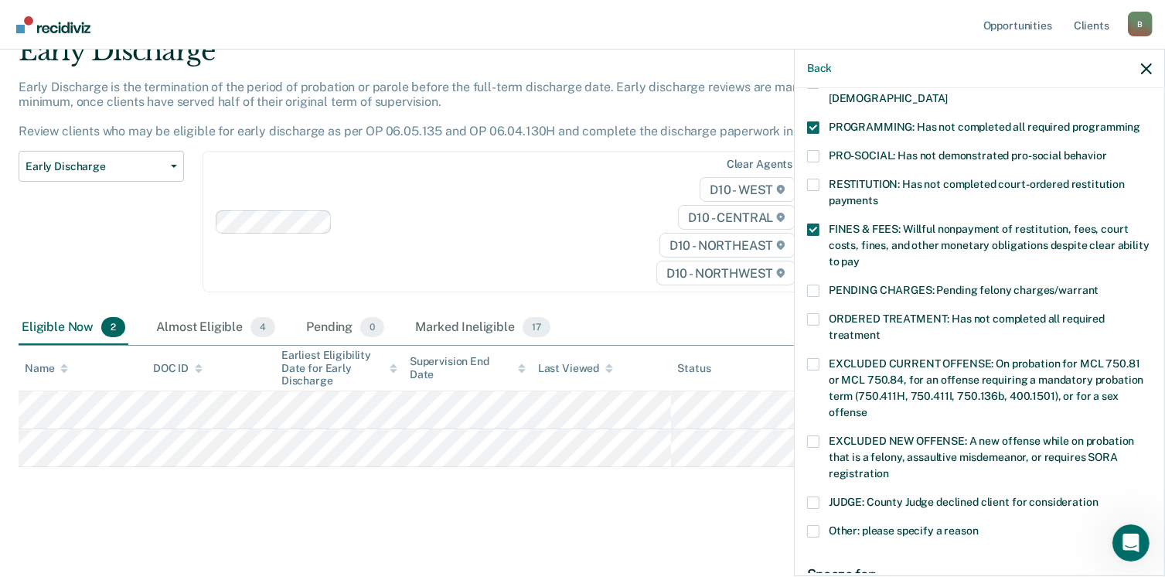
scroll to position [517, 0]
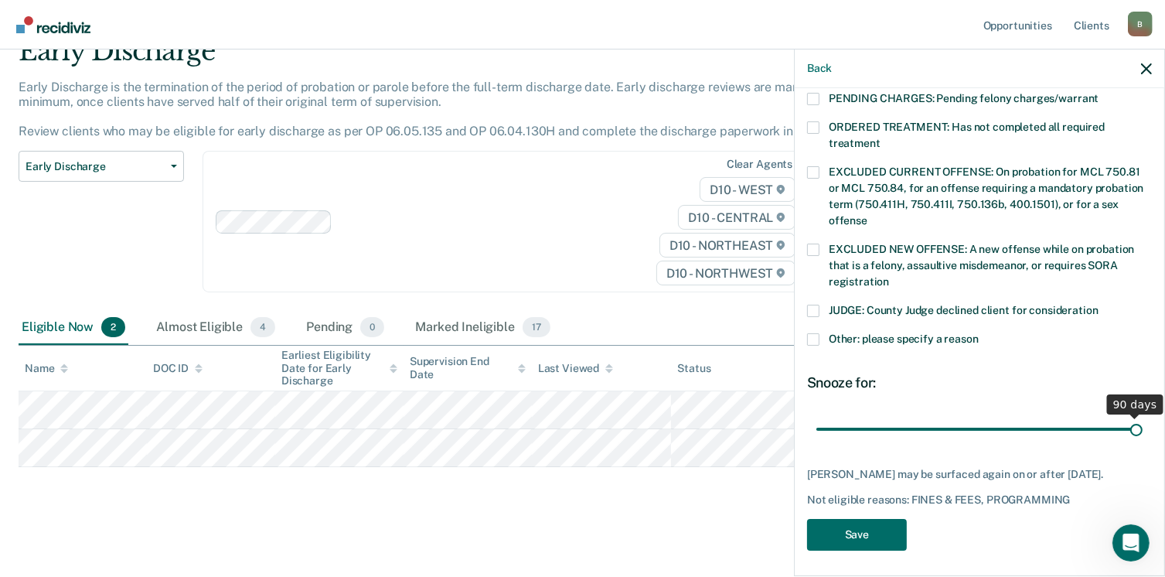
drag, startPoint x: 921, startPoint y: 415, endPoint x: 1141, endPoint y: 386, distance: 222.4
type input "90"
click at [1141, 416] on input "range" at bounding box center [980, 429] width 326 height 27
click at [848, 531] on button "Save" at bounding box center [857, 535] width 100 height 32
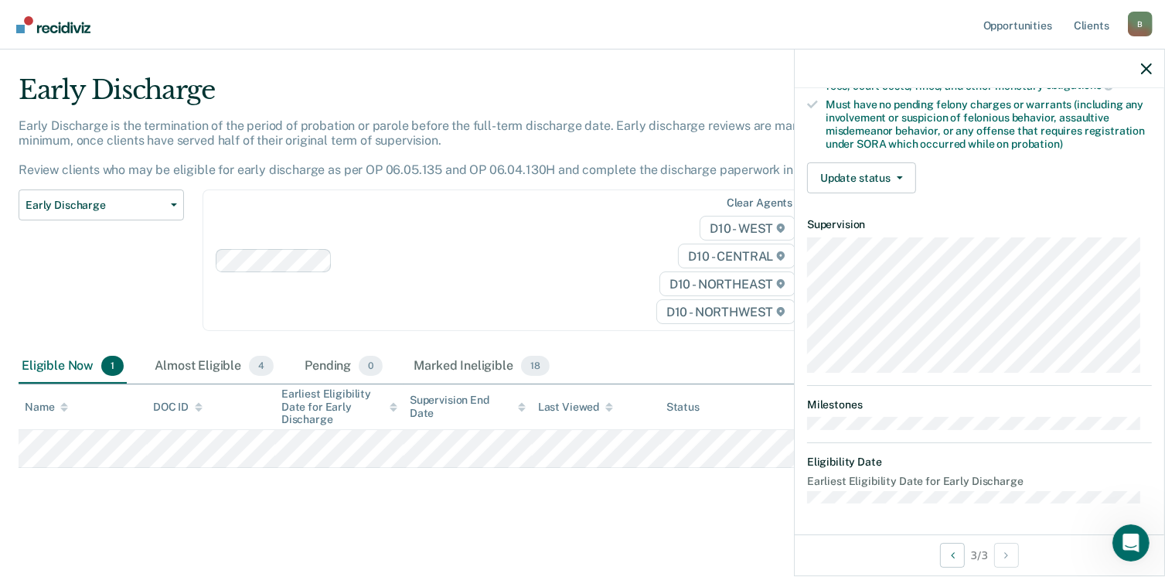
scroll to position [325, 0]
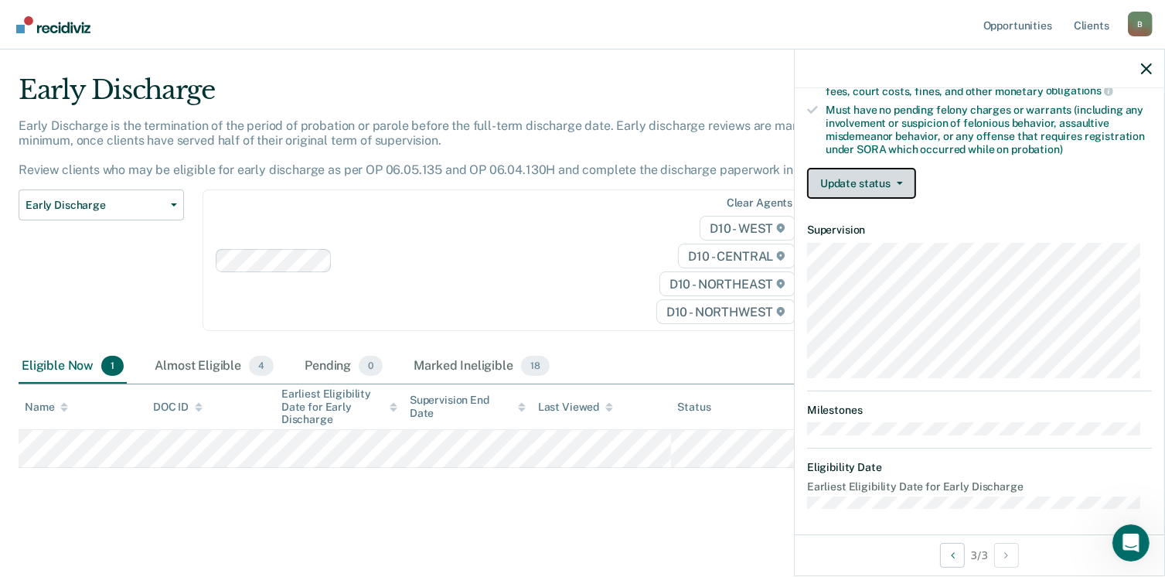
click at [858, 171] on button "Update status" at bounding box center [861, 183] width 109 height 31
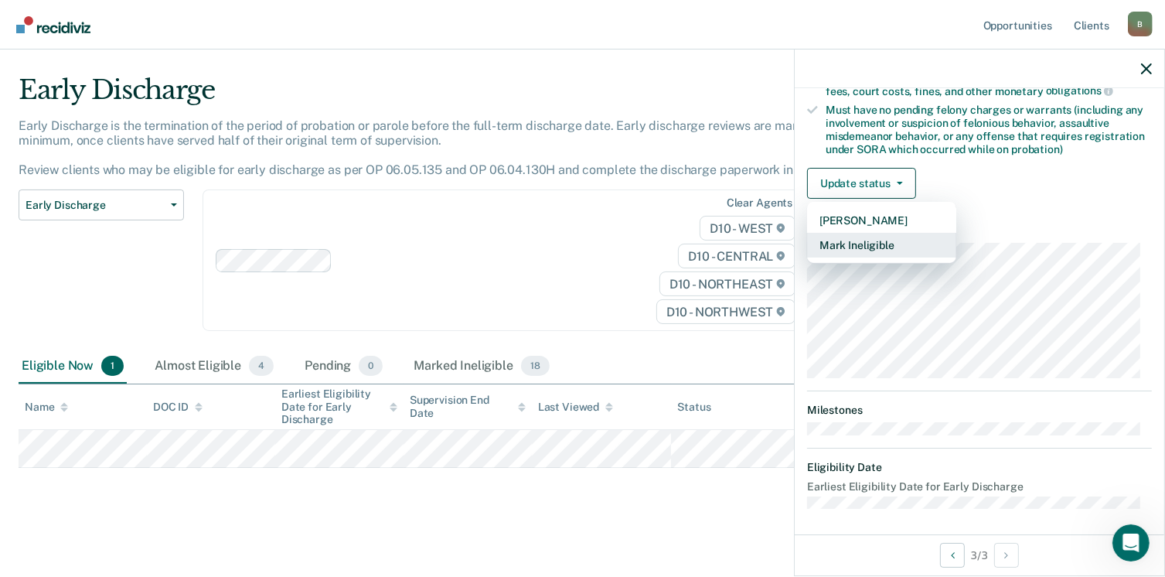
click at [857, 252] on button "Mark Ineligible" at bounding box center [881, 245] width 149 height 25
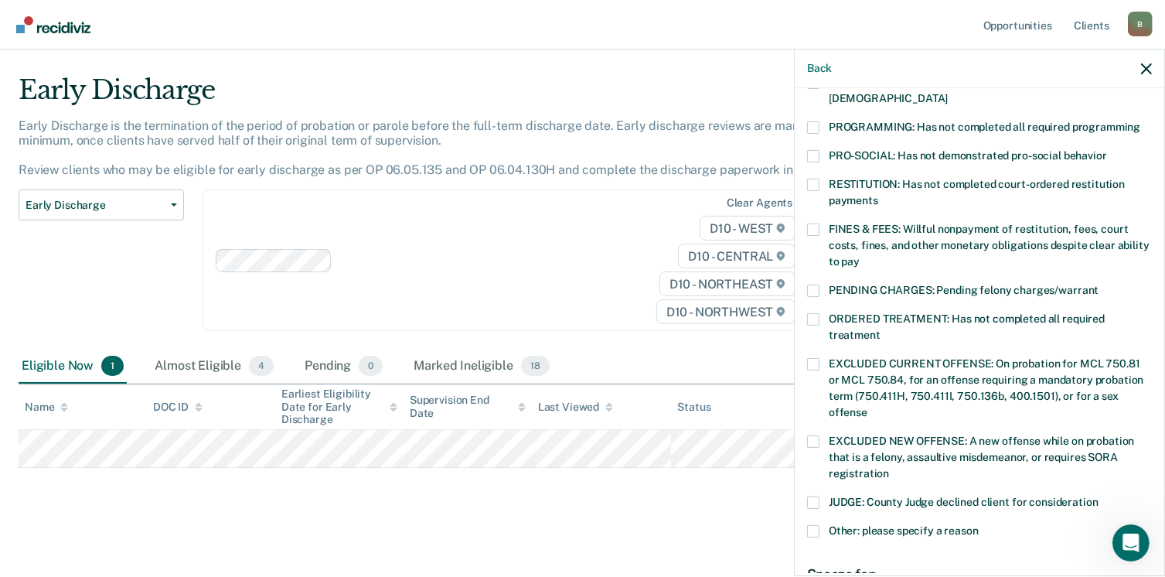
click at [817, 223] on span at bounding box center [813, 229] width 12 height 12
click at [860, 256] on input "FINES & FEES: Willful nonpayment of restitution, fees, court costs, fines, and …" at bounding box center [860, 256] width 0 height 0
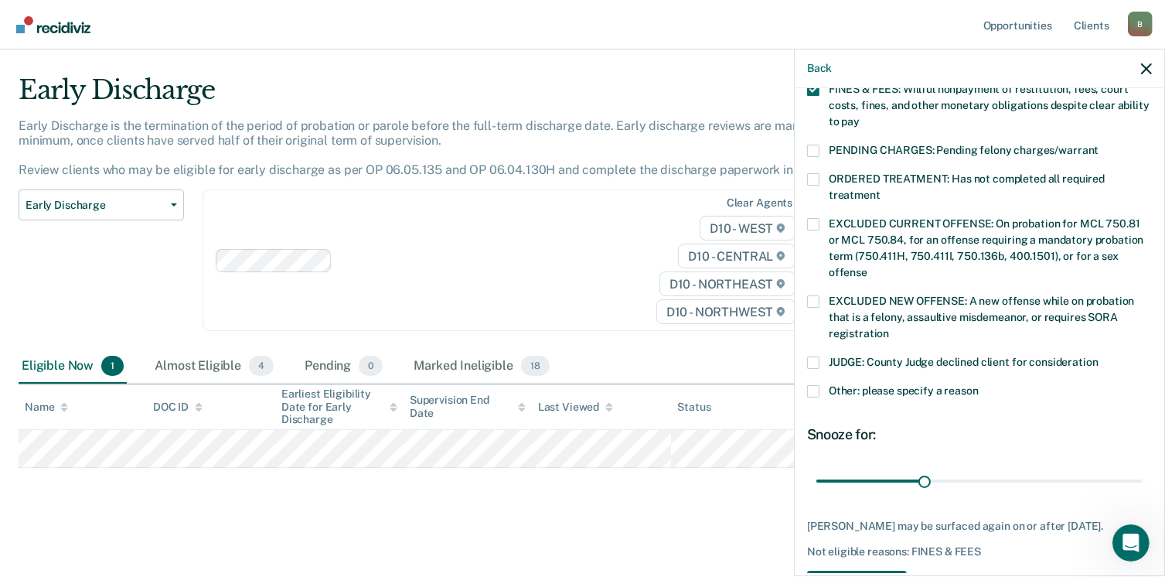
scroll to position [517, 0]
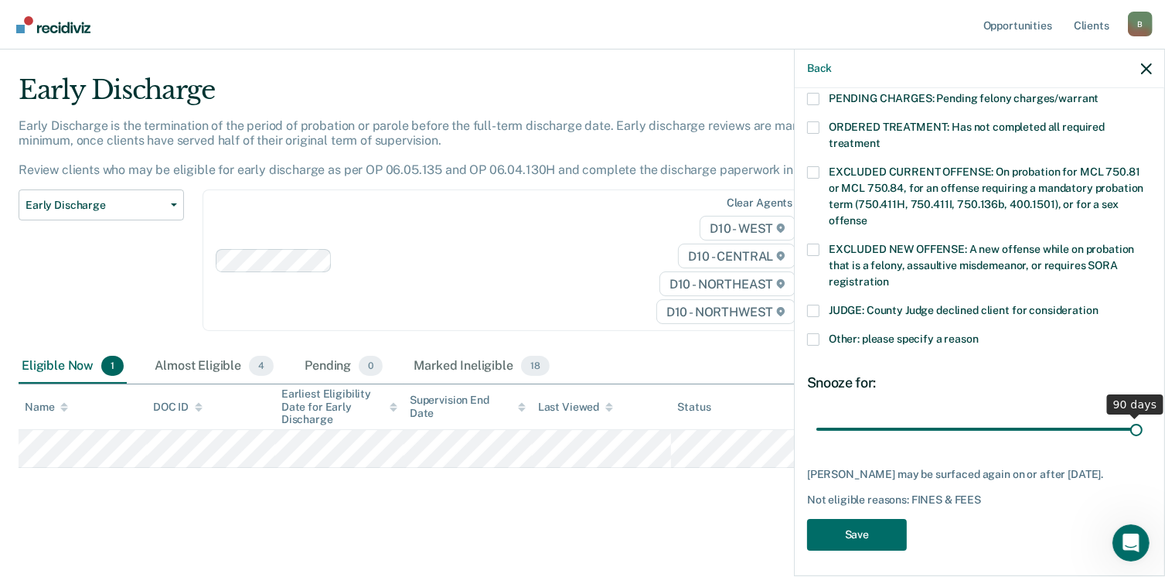
drag, startPoint x: 923, startPoint y: 409, endPoint x: 1157, endPoint y: 421, distance: 233.9
type input "90"
click at [1143, 421] on input "range" at bounding box center [980, 429] width 326 height 27
click at [848, 527] on button "Save" at bounding box center [857, 535] width 100 height 32
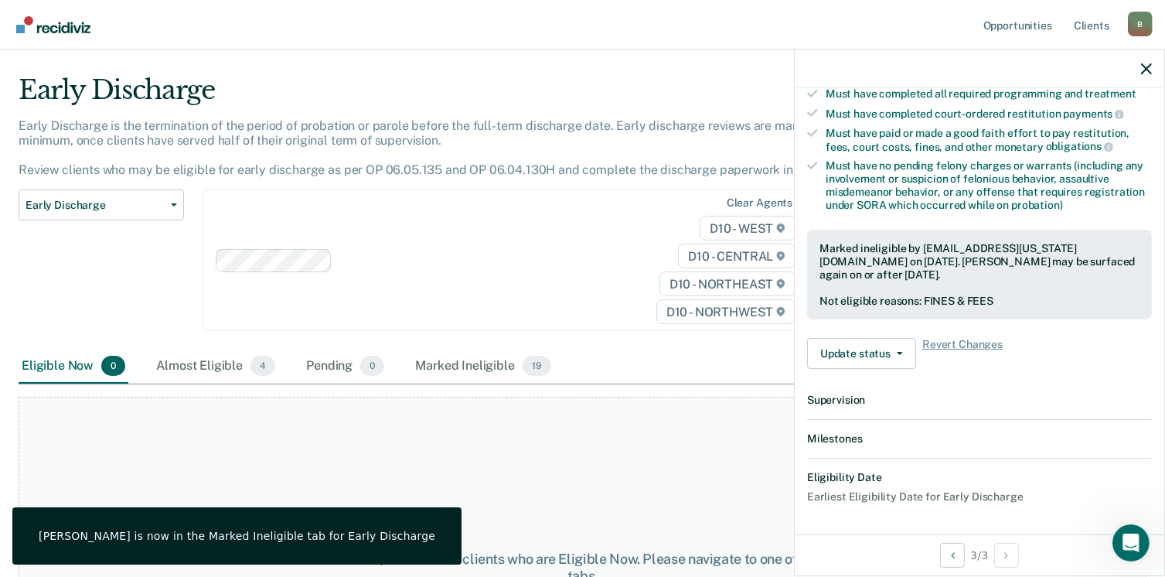
scroll to position [439, 0]
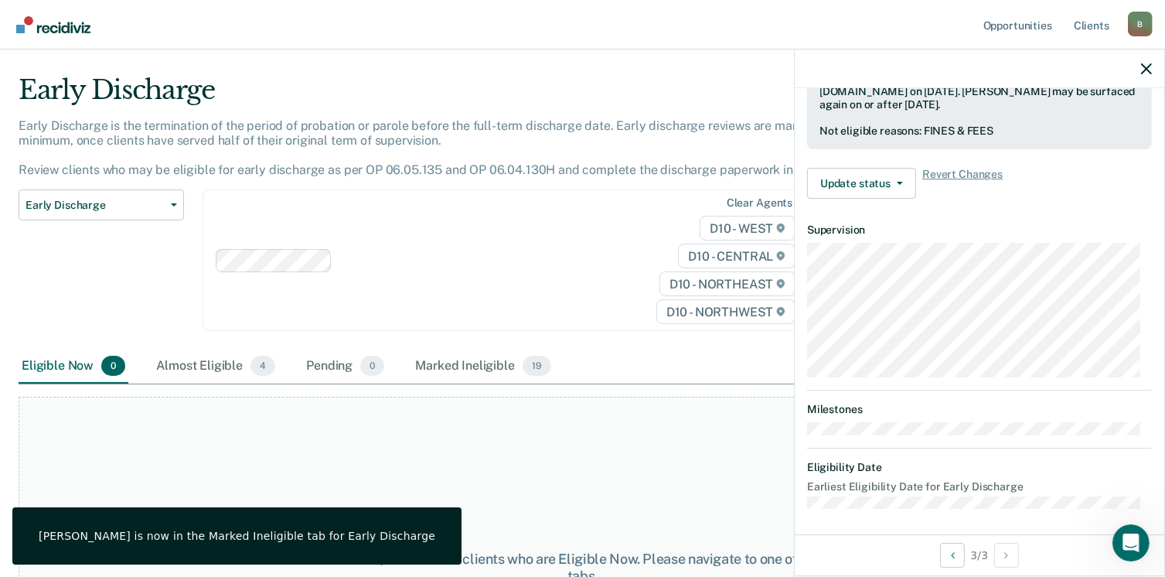
click at [624, 269] on div at bounding box center [420, 260] width 408 height 23
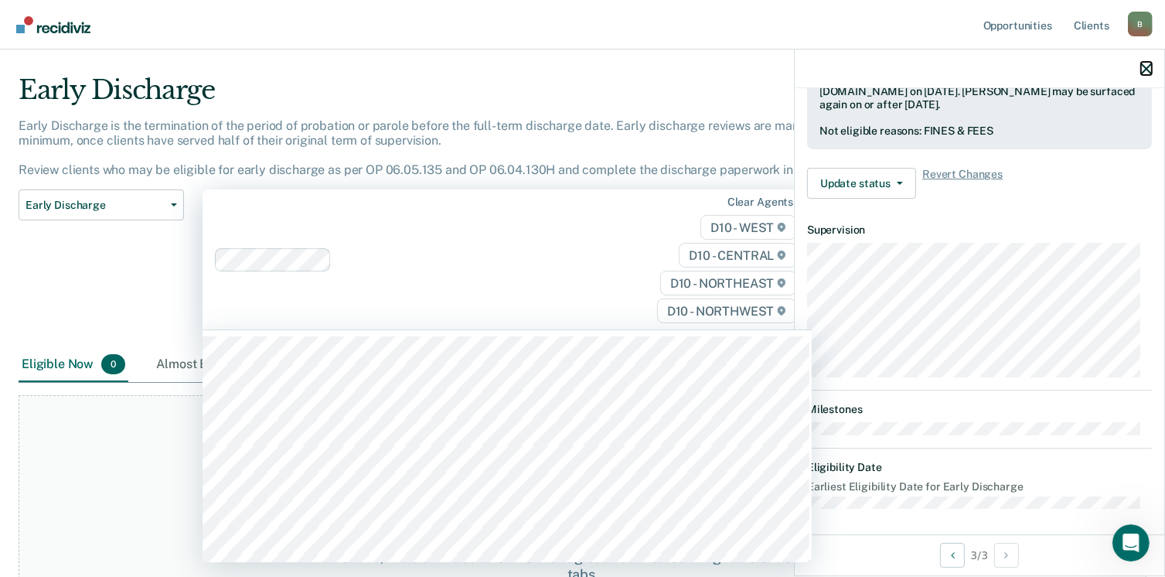
click at [1148, 69] on icon "button" at bounding box center [1146, 68] width 11 height 11
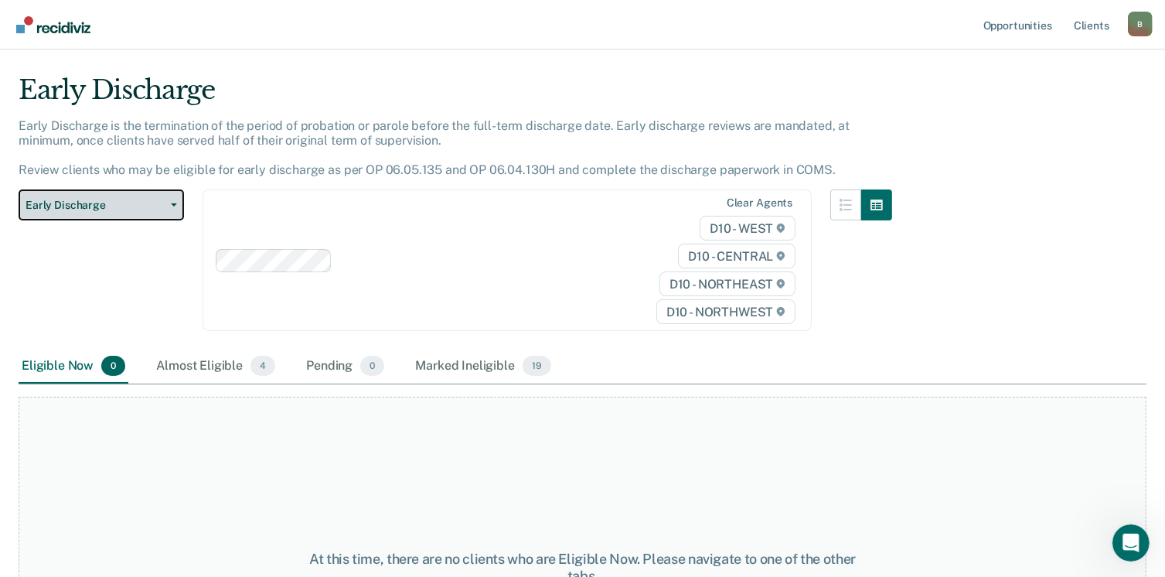
click at [171, 196] on button "Early Discharge" at bounding box center [101, 204] width 165 height 31
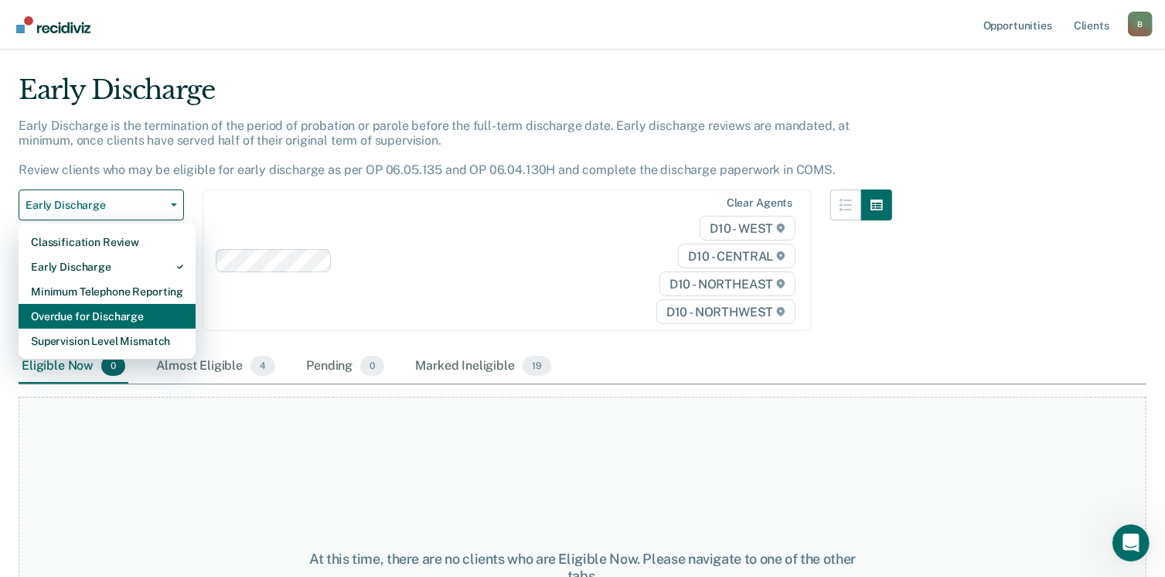
click at [130, 312] on div "Overdue for Discharge" at bounding box center [107, 316] width 152 height 25
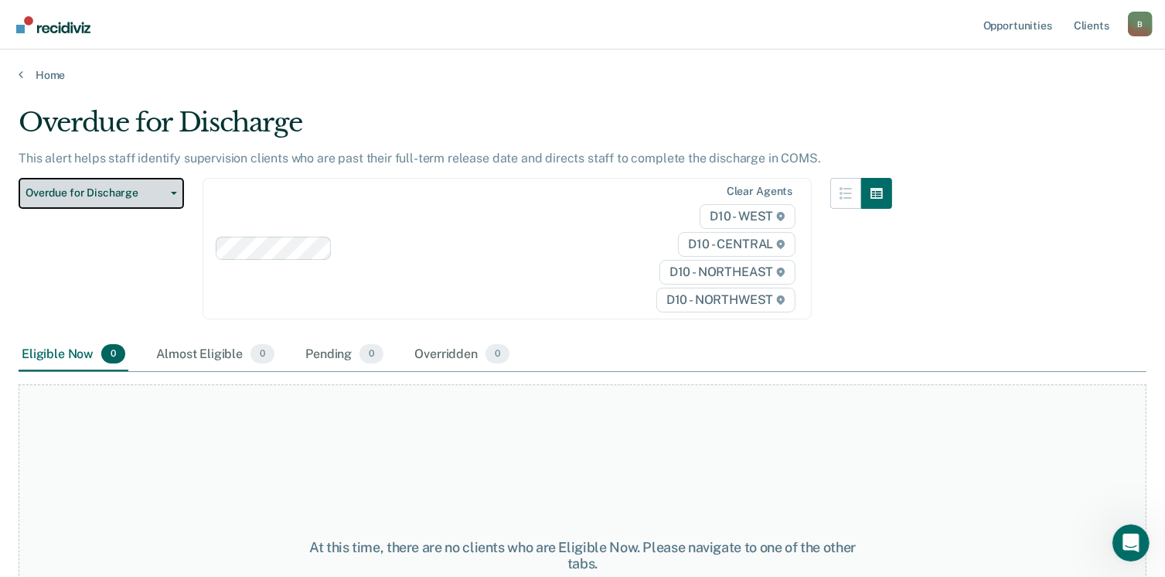
click at [173, 189] on button "Overdue for Discharge" at bounding box center [101, 193] width 165 height 31
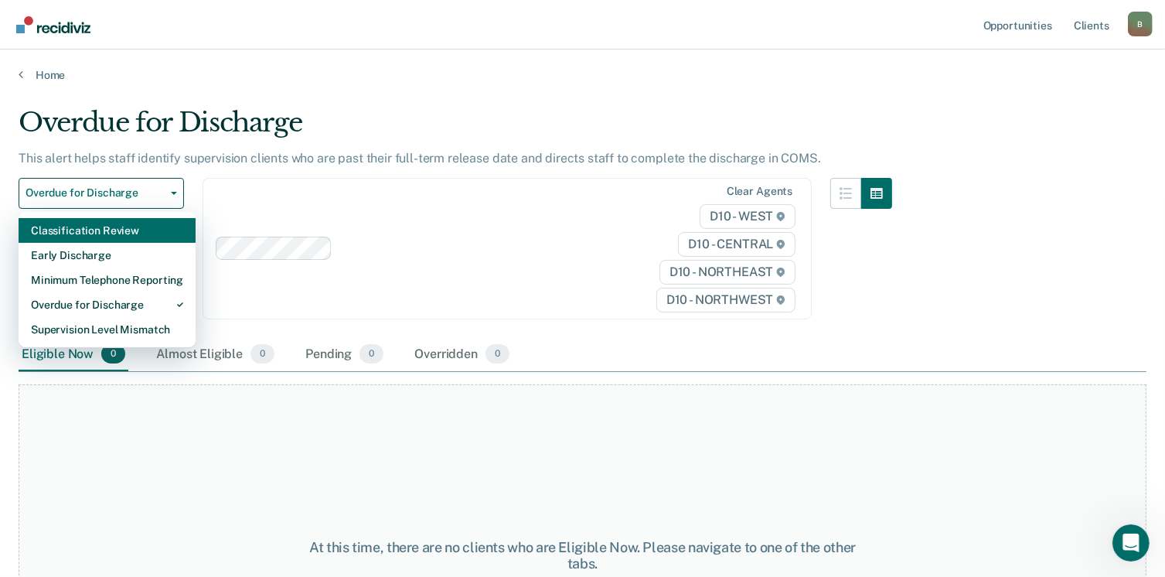
click at [138, 239] on div "Classification Review" at bounding box center [107, 230] width 152 height 25
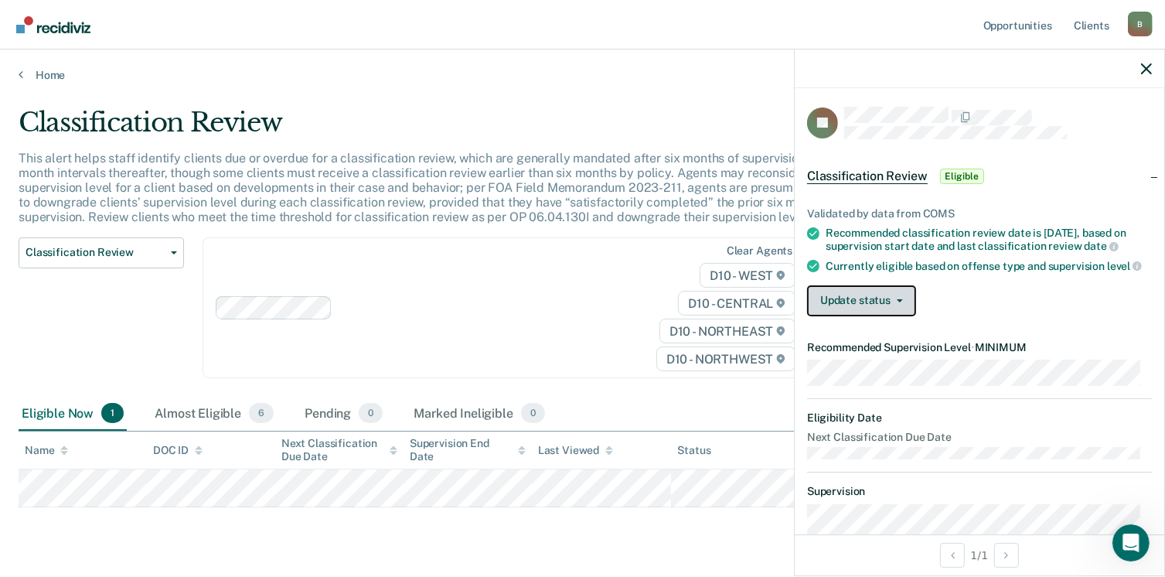
click at [855, 316] on button "Update status" at bounding box center [861, 300] width 109 height 31
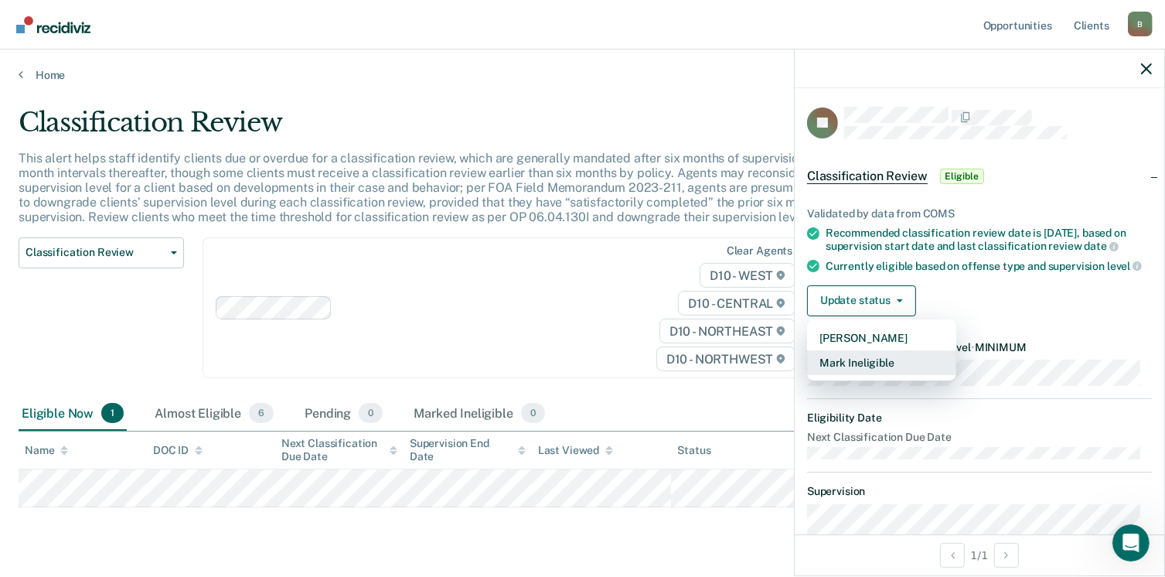
click at [869, 375] on button "Mark Ineligible" at bounding box center [881, 362] width 149 height 25
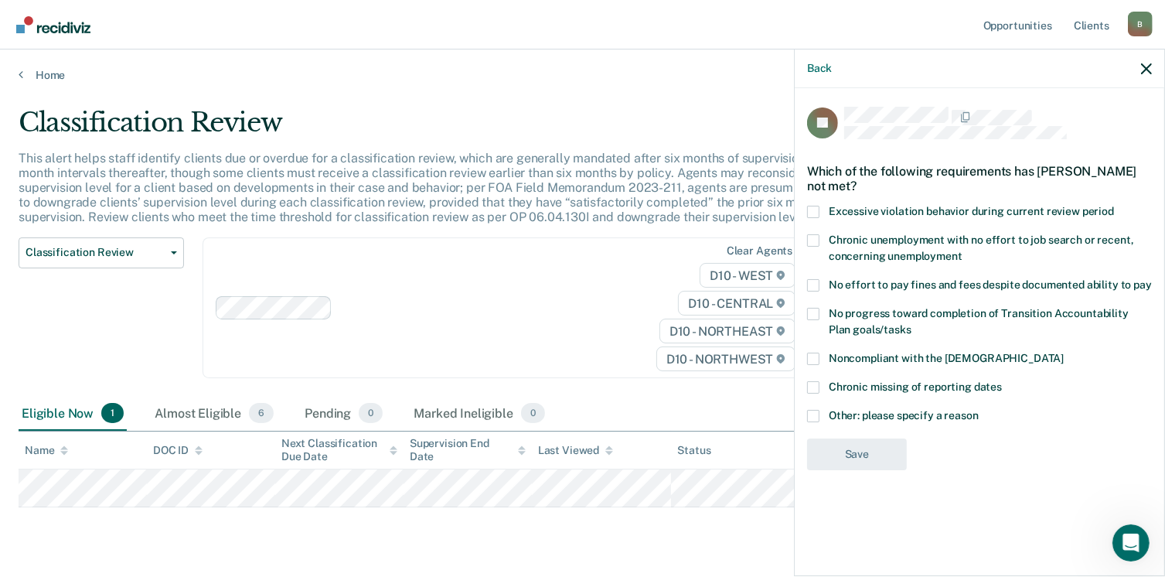
click at [815, 355] on span at bounding box center [813, 359] width 12 height 12
click at [1064, 353] on input "Noncompliant with the [DEMOGRAPHIC_DATA]" at bounding box center [1064, 353] width 0 height 0
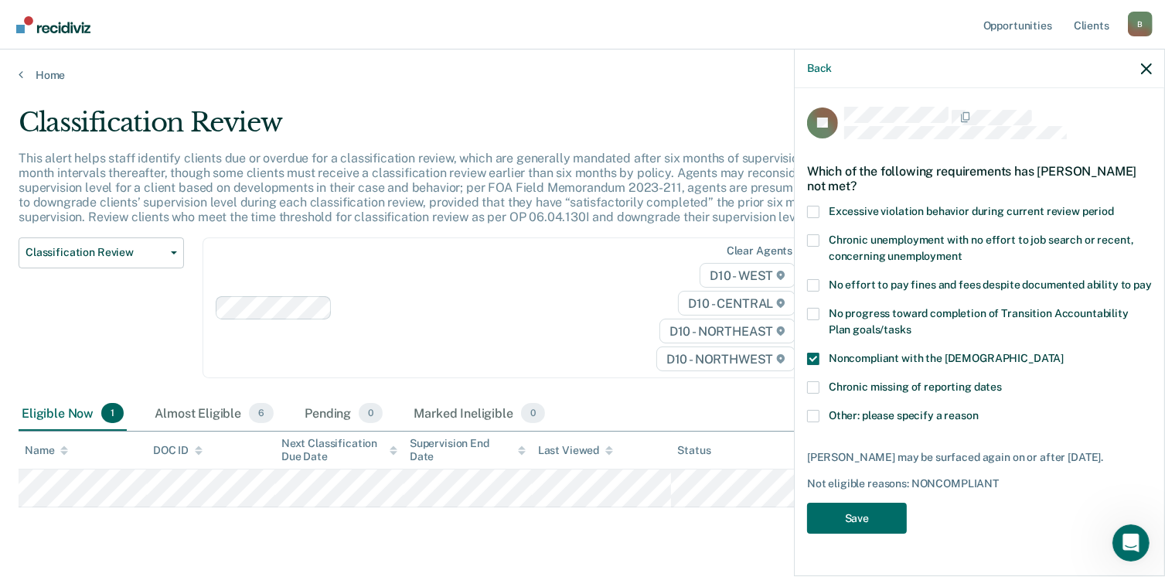
click at [820, 391] on label "Chronic missing of reporting dates" at bounding box center [979, 389] width 345 height 16
click at [1002, 381] on input "Chronic missing of reporting dates" at bounding box center [1002, 381] width 0 height 0
click at [852, 513] on button "Save" at bounding box center [857, 519] width 100 height 32
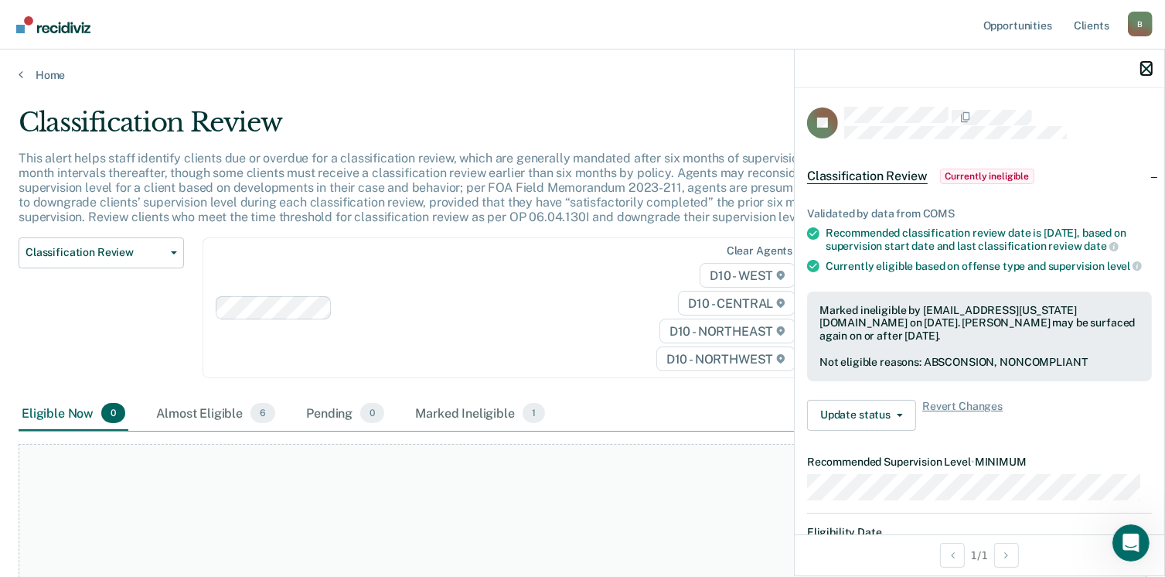
click at [1152, 63] on icon "button" at bounding box center [1146, 68] width 11 height 11
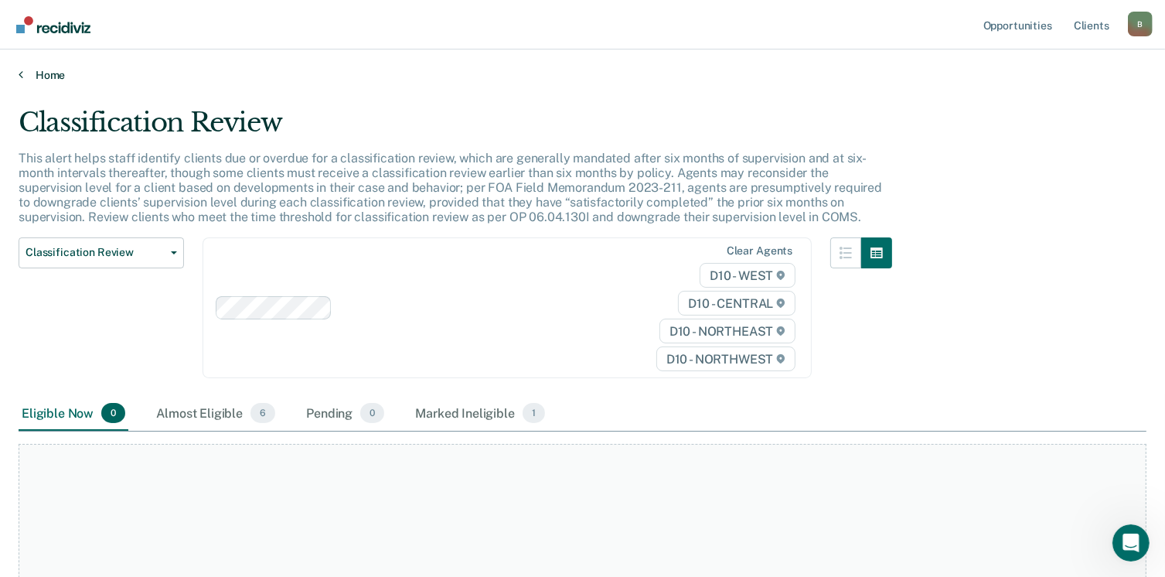
click at [48, 74] on link "Home" at bounding box center [583, 75] width 1128 height 14
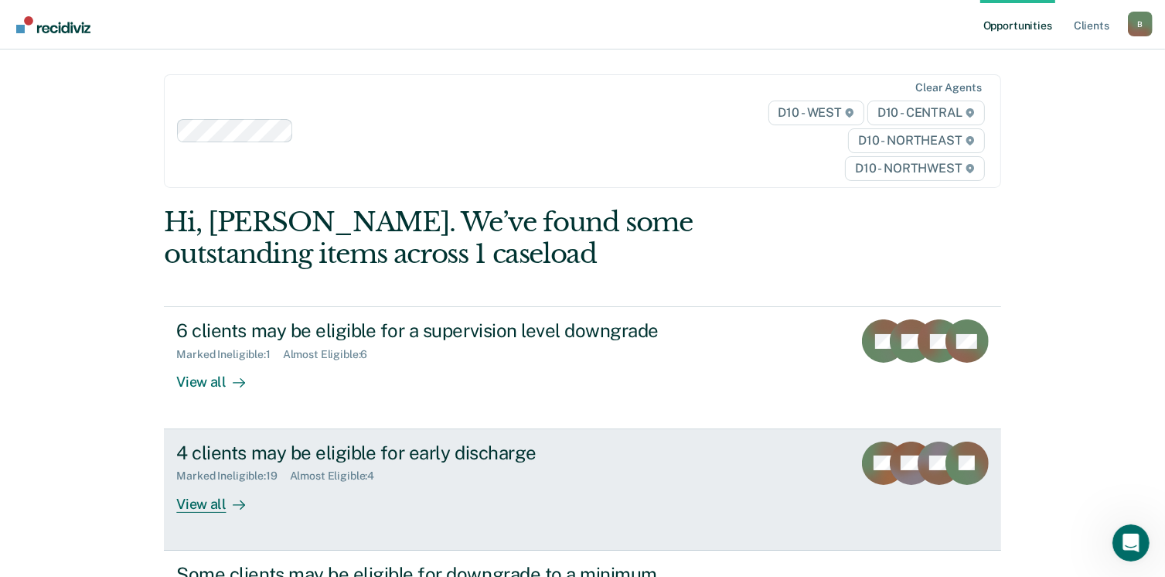
click at [191, 507] on div "View all" at bounding box center [219, 498] width 87 height 30
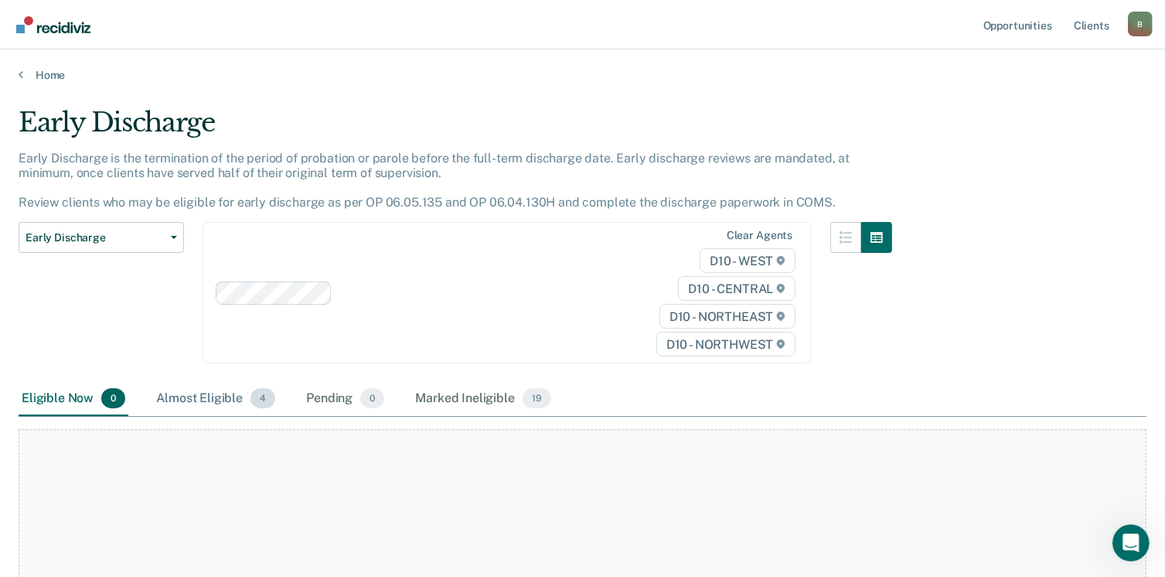
click at [255, 397] on span "4" at bounding box center [263, 398] width 25 height 20
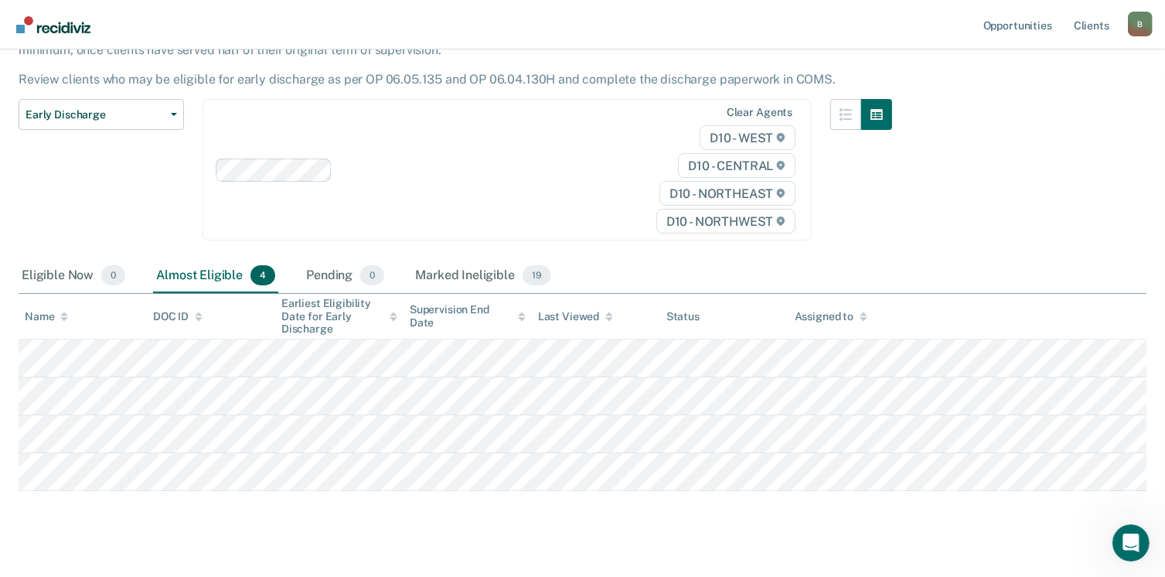
scroll to position [146, 0]
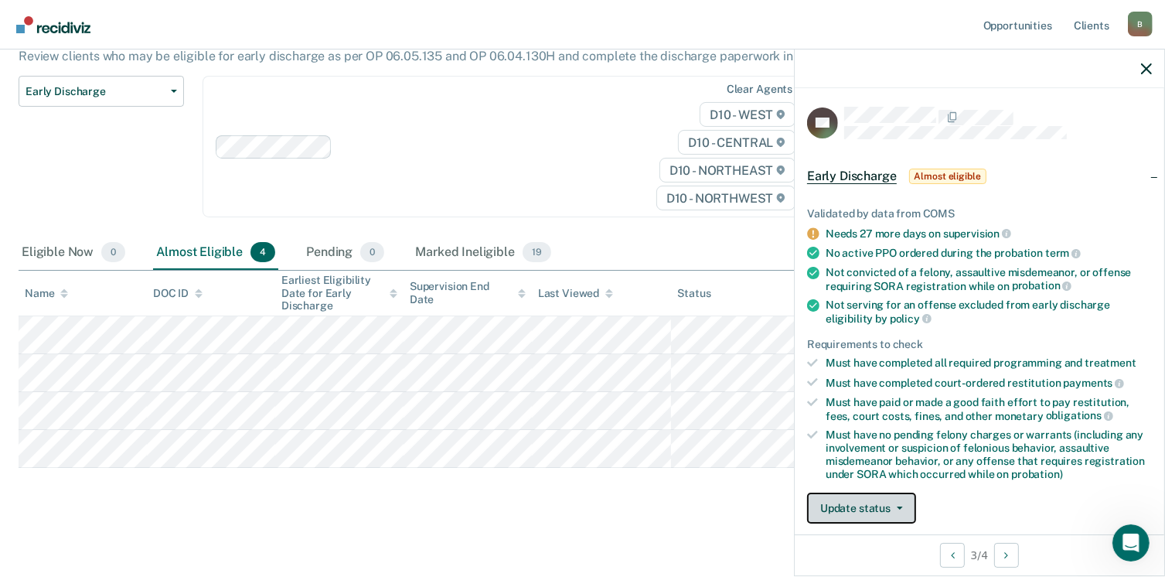
click at [852, 508] on button "Update status" at bounding box center [861, 508] width 109 height 31
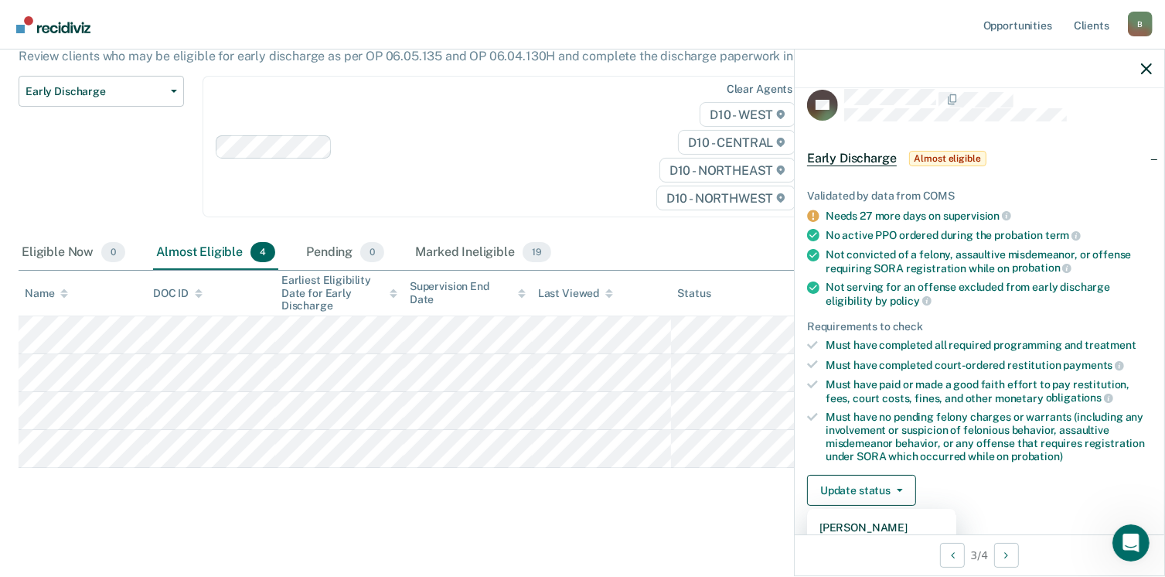
click at [1152, 63] on div at bounding box center [980, 68] width 370 height 39
click at [1145, 72] on icon "button" at bounding box center [1146, 68] width 11 height 11
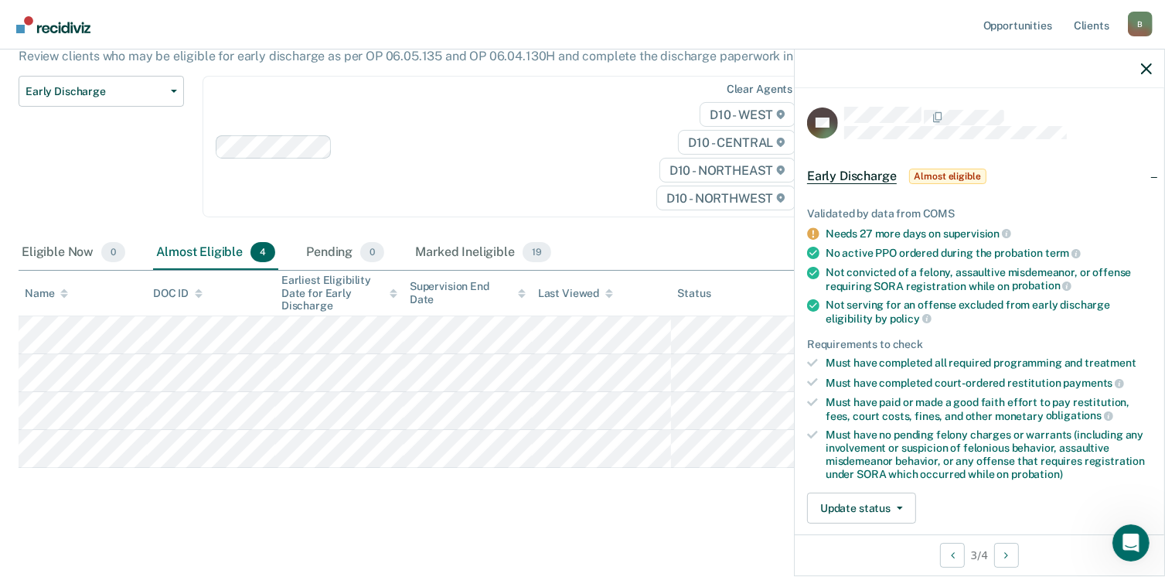
click at [114, 193] on div "Early Discharge Classification Review Early Discharge Minimum Telephone Reporti…" at bounding box center [101, 156] width 165 height 160
click at [1148, 62] on button "button" at bounding box center [1146, 68] width 11 height 13
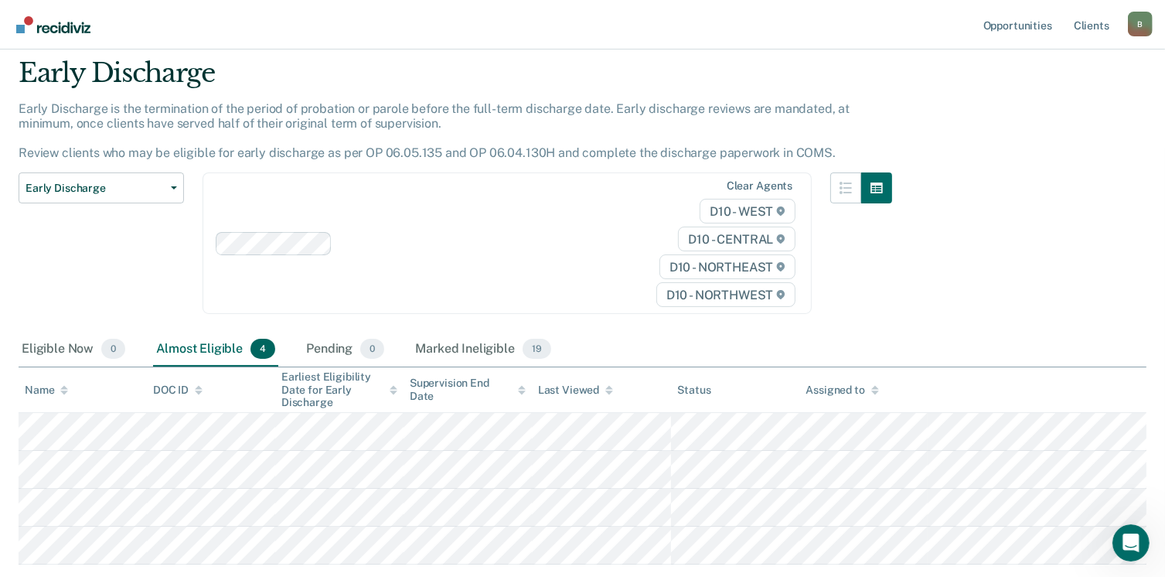
scroll to position [0, 0]
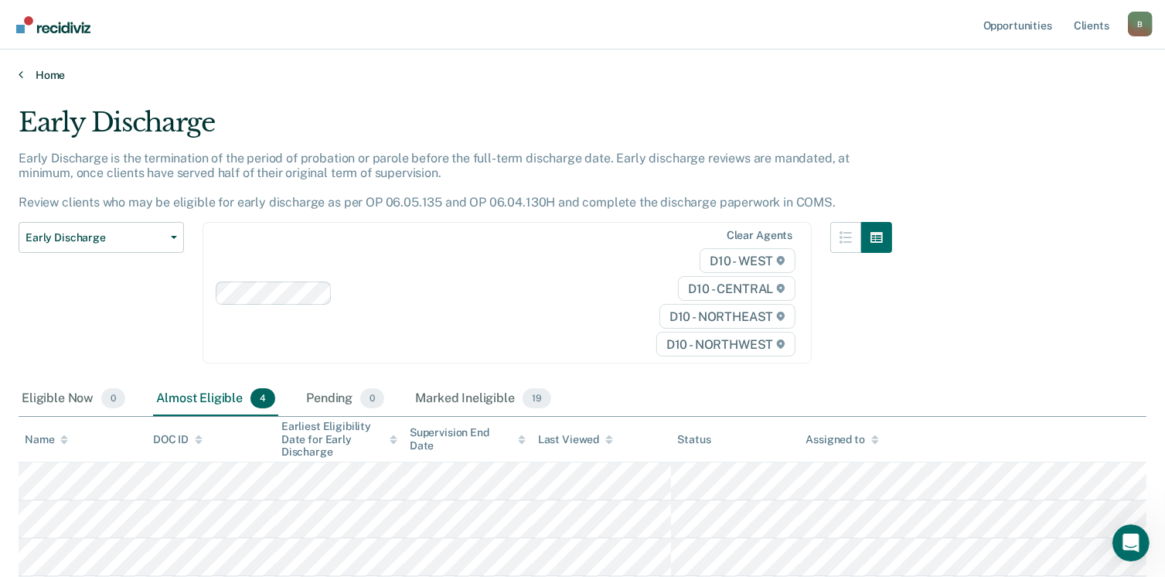
click at [40, 71] on link "Home" at bounding box center [583, 75] width 1128 height 14
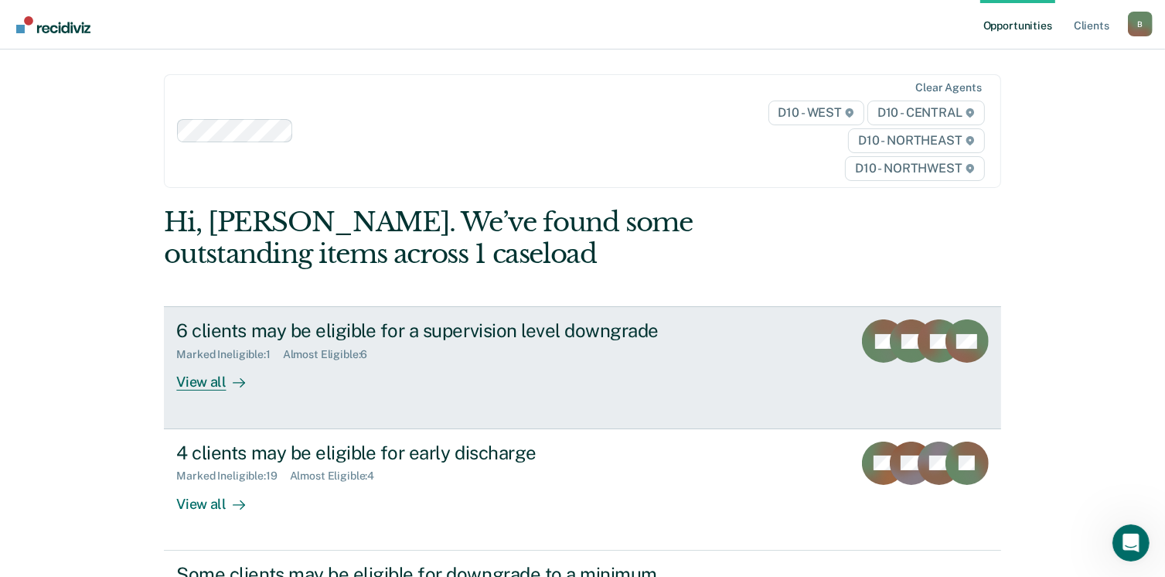
click at [213, 380] on div "View all" at bounding box center [219, 376] width 87 height 30
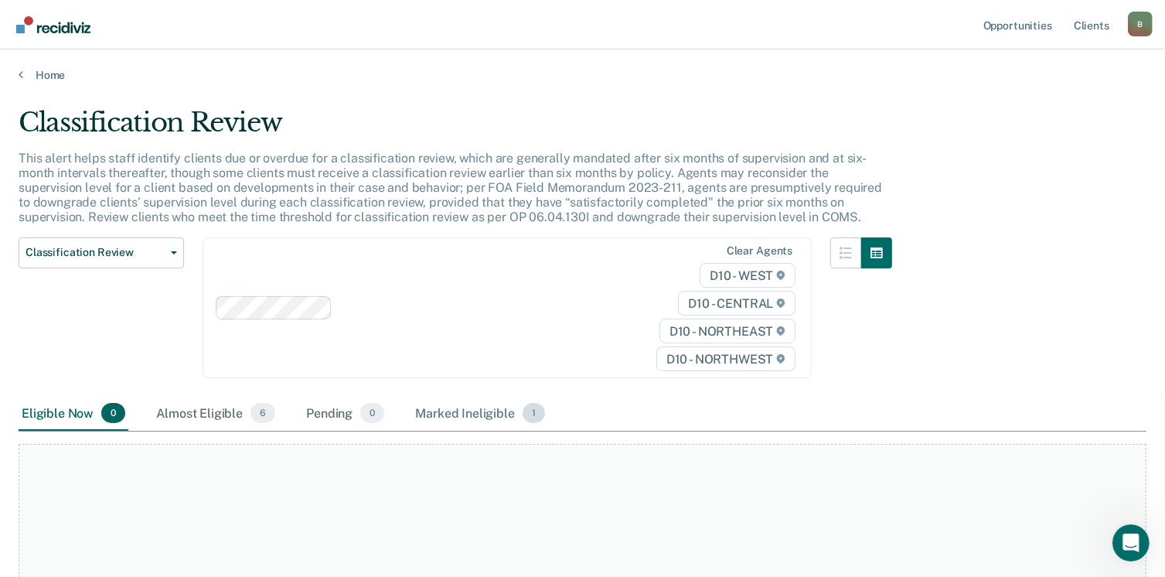
click at [457, 414] on div "Marked Ineligible 1" at bounding box center [480, 414] width 136 height 34
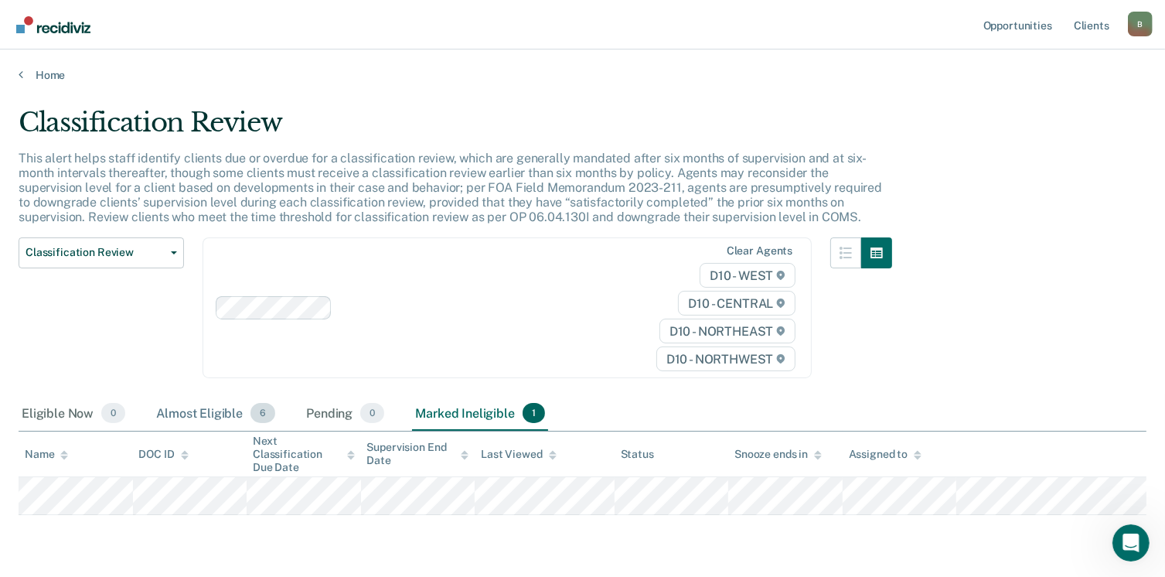
click at [194, 414] on div "Almost Eligible 6" at bounding box center [215, 414] width 125 height 34
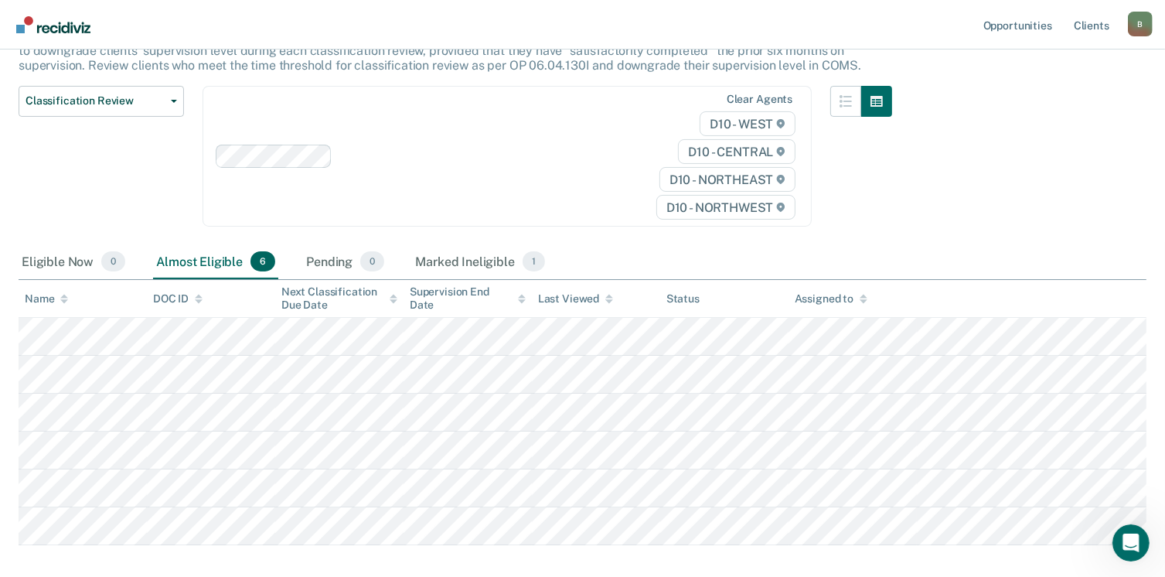
scroll to position [149, 0]
click at [1164, 344] on main "Classification Review This alert helps staff identify clients due or overdue fo…" at bounding box center [582, 294] width 1165 height 722
